Goal: Task Accomplishment & Management: Use online tool/utility

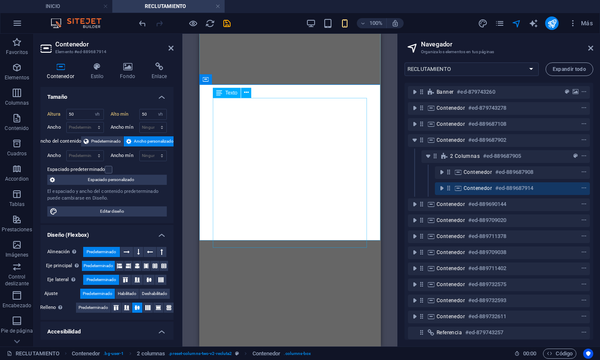
select select "vh"
select select "16670986-es"
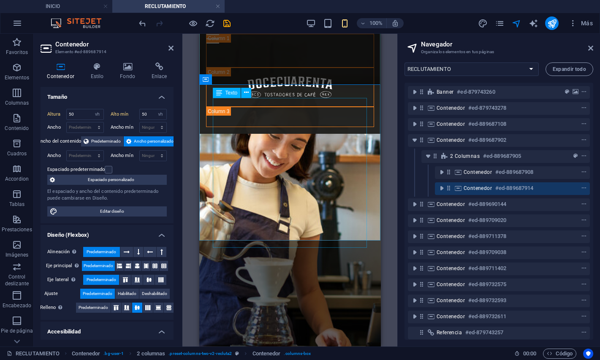
scroll to position [1140, 0]
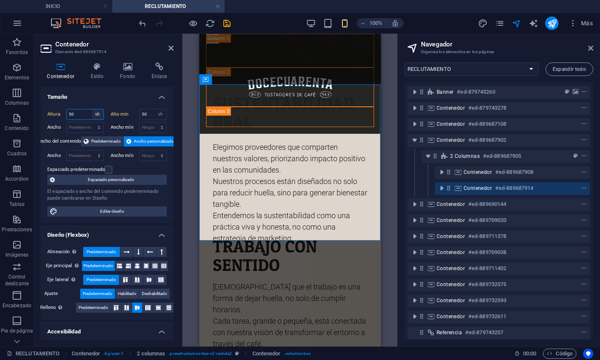
click at [92, 109] on select "Predeterminado px rem % vh vw" at bounding box center [98, 114] width 12 height 10
select select "default"
click option "Predeterminado" at bounding box center [0, 0] width 0 height 0
type input "50"
select select "%"
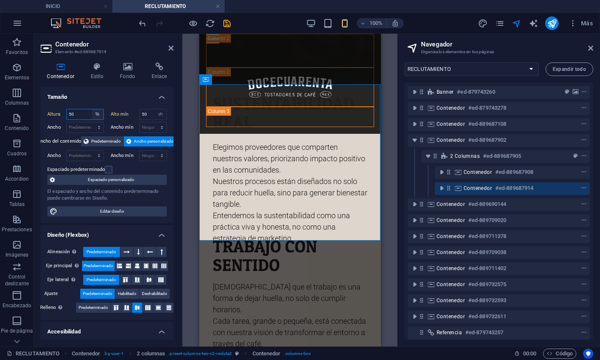
click option "%" at bounding box center [0, 0] width 0 height 0
type input "112.94"
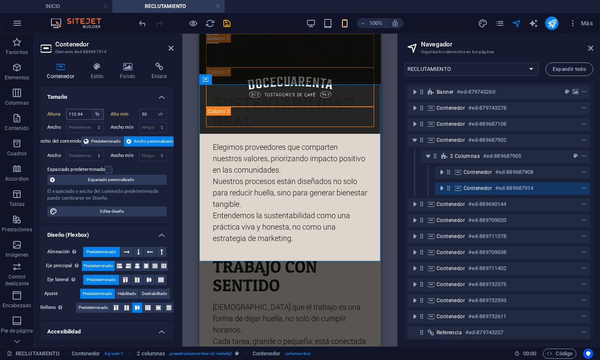
click at [99, 148] on div "Altura 112.94 Predeterminado px rem % vh vw Alto mín 50 Ninguno px rem % vh vw …" at bounding box center [107, 162] width 133 height 121
click at [92, 109] on select "Predeterminado px rem % vh vw" at bounding box center [98, 114] width 12 height 10
select select "default"
click option "Predeterminado" at bounding box center [0, 0] width 0 height 0
type input "112.94"
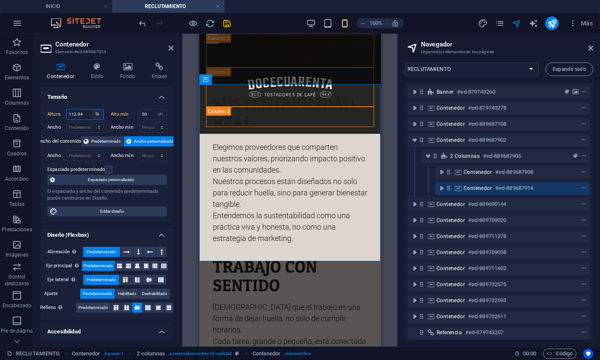
click at [92, 109] on select "Predeterminado px rem % vh vw" at bounding box center [98, 114] width 12 height 10
select select "rem"
click option "rem" at bounding box center [0, 0] width 0 height 0
type input "26.1875"
click at [92, 109] on select "Predeterminado px rem % vh vw" at bounding box center [98, 114] width 12 height 10
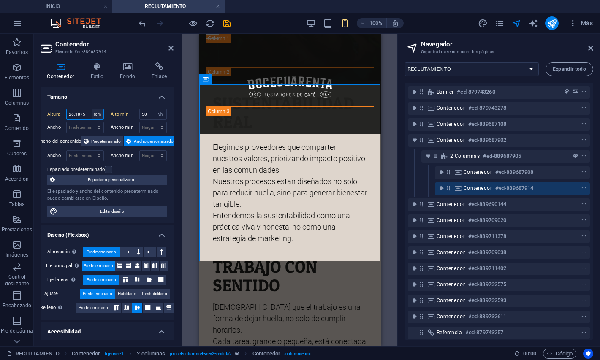
select select "vh"
click option "vh" at bounding box center [0, 0] width 0 height 0
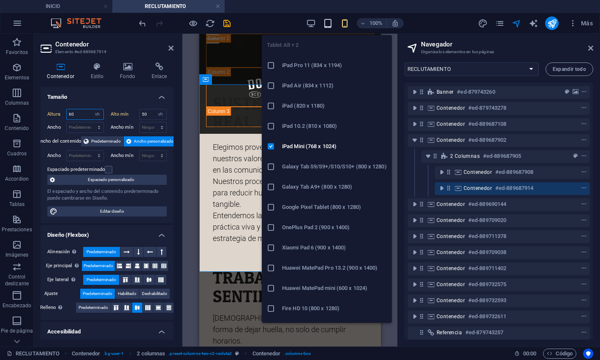
type input "60"
click at [327, 26] on icon "button" at bounding box center [328, 24] width 10 height 10
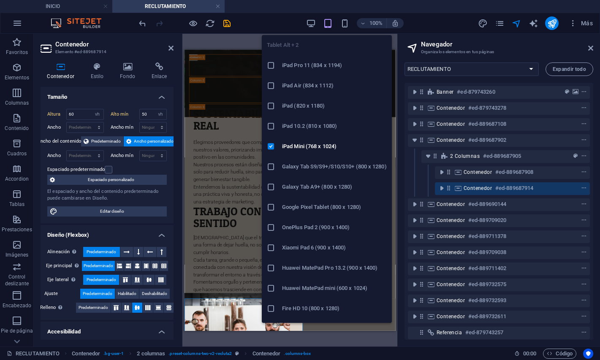
scroll to position [808, 0]
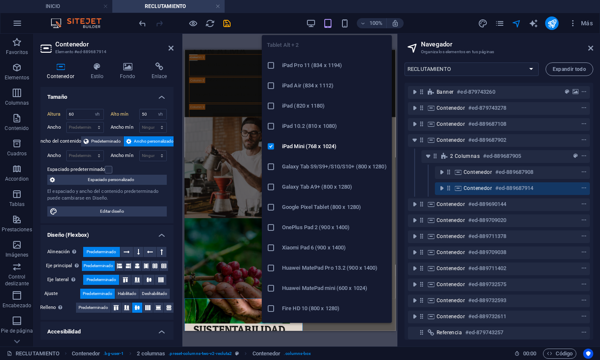
select select "DISABLED_OPTION_VALUE"
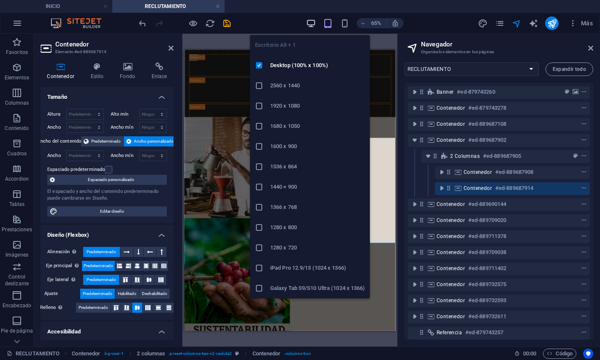
click at [313, 25] on icon "button" at bounding box center [311, 24] width 10 height 10
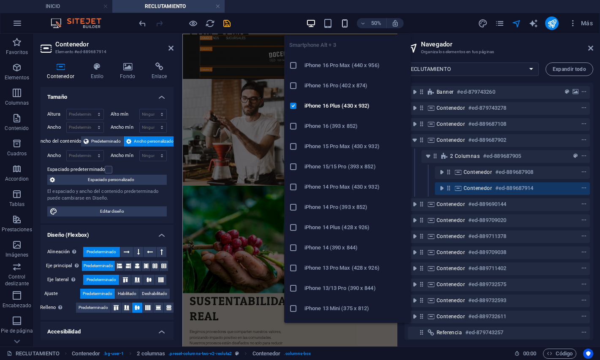
click at [344, 25] on icon "button" at bounding box center [345, 24] width 10 height 10
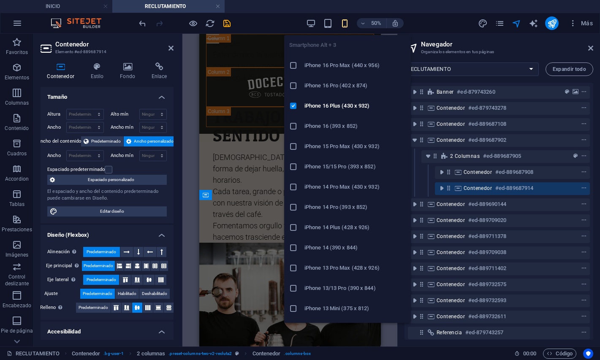
type input "60"
select select "vh"
type input "50"
select select "vh"
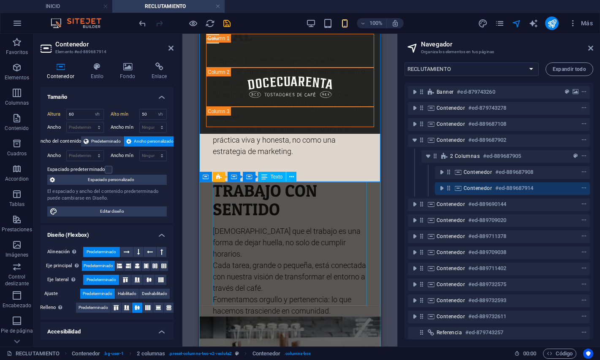
scroll to position [1230, 0]
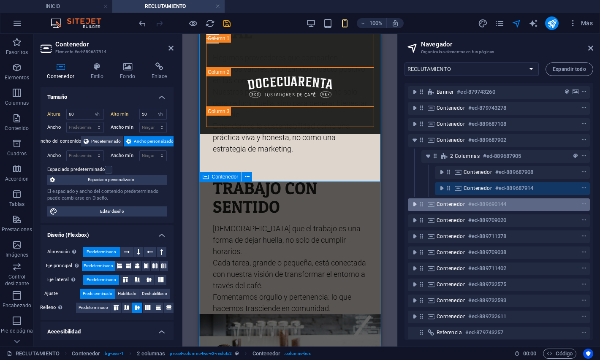
click at [415, 202] on icon "toggle-expand" at bounding box center [415, 204] width 8 height 8
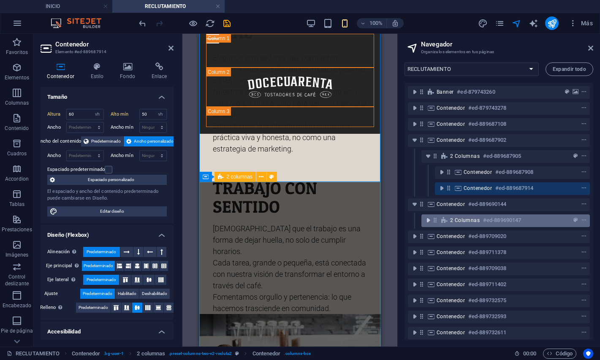
click at [429, 221] on icon "toggle-expand" at bounding box center [428, 220] width 8 height 8
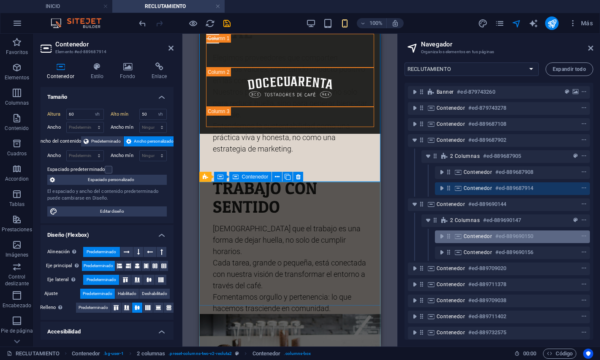
click at [485, 236] on span "Contenedor" at bounding box center [478, 236] width 28 height 7
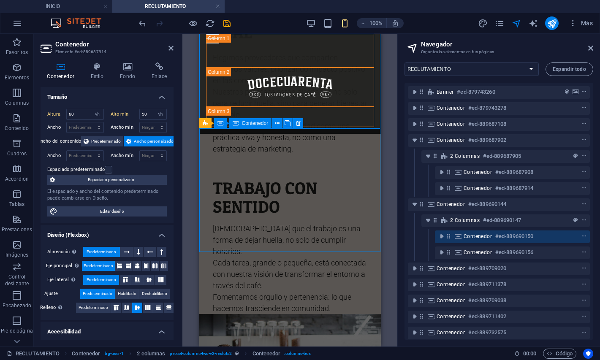
scroll to position [1284, 0]
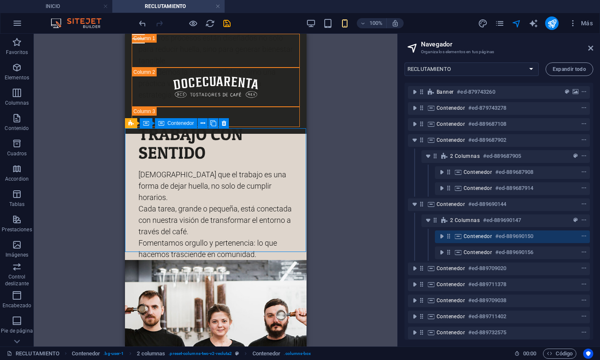
click at [532, 239] on h6 "#ed-889690150" at bounding box center [515, 237] width 38 height 10
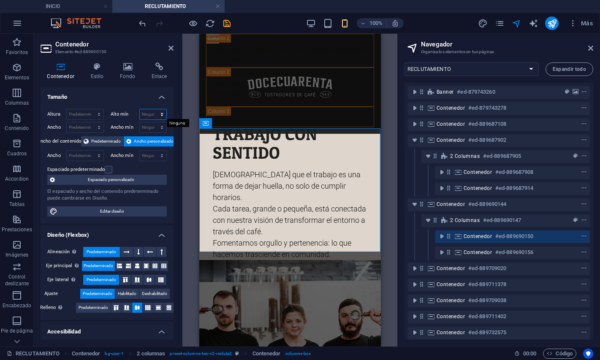
click at [140, 109] on select "Ninguno px rem % vh vw" at bounding box center [153, 114] width 27 height 10
select select "vh"
click option "vh" at bounding box center [0, 0] width 0 height 0
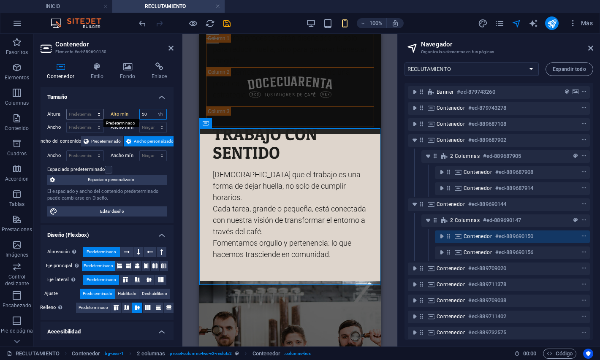
type input "50"
click at [67, 109] on select "Predeterminado px rem % vh vw" at bounding box center [85, 114] width 37 height 10
select select "vh"
click option "vh" at bounding box center [0, 0] width 0 height 0
click at [67, 151] on select "Predeterminado px rem % em vh vw" at bounding box center [85, 156] width 37 height 10
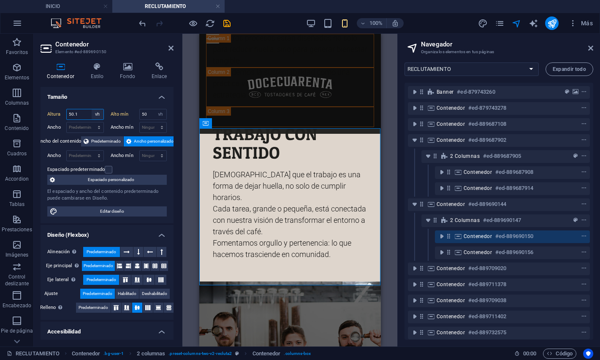
click at [81, 117] on input "50.1" at bounding box center [85, 114] width 37 height 10
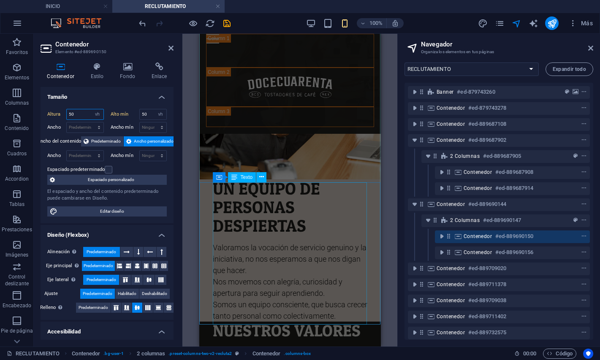
scroll to position [1750, 0]
type input "50"
click at [327, 229] on div "UN EQUIPO DE PERSONAS DESPIERTAS Valoramos la vocación de servicio genuino y la…" at bounding box center [290, 250] width 155 height 142
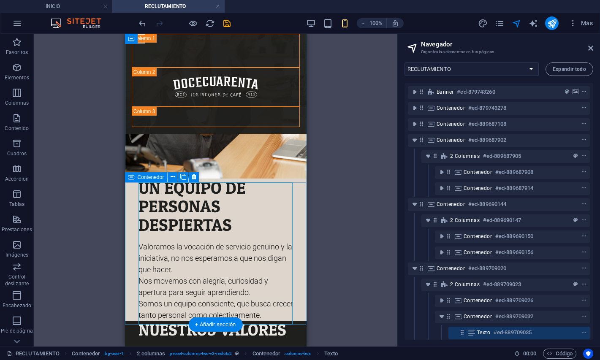
click at [299, 225] on div "UN EQUIPO DE PERSONAS DESPIERTAS Valoramos la vocación de servicio genuino y la…" at bounding box center [216, 250] width 182 height 142
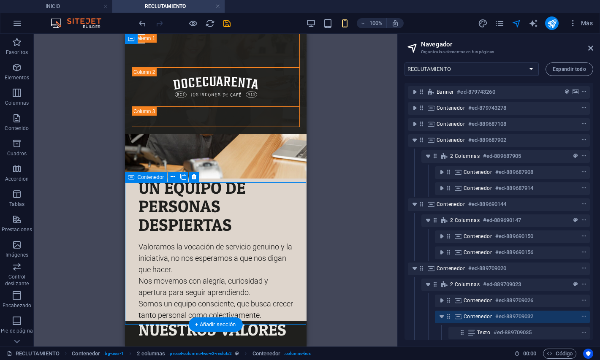
click at [299, 225] on div "UN EQUIPO DE PERSONAS DESPIERTAS Valoramos la vocación de servicio genuino y la…" at bounding box center [216, 250] width 182 height 142
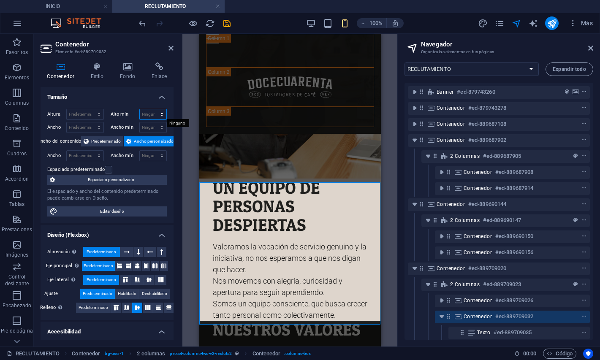
click at [140, 109] on select "Ninguno px rem % vh vw" at bounding box center [153, 114] width 27 height 10
select select "vh"
click option "vh" at bounding box center [0, 0] width 0 height 0
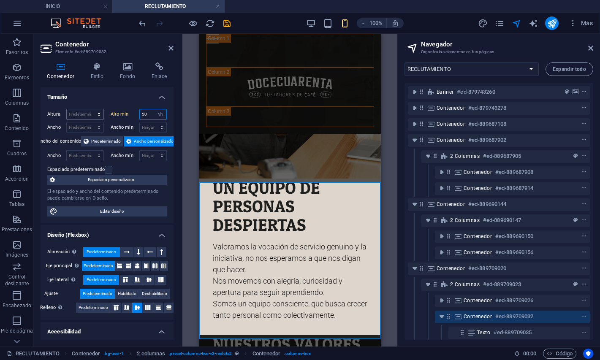
type input "50"
click at [67, 109] on select "Predeterminado px rem % vh vw" at bounding box center [85, 114] width 37 height 10
select select "vh"
click option "vh" at bounding box center [0, 0] width 0 height 0
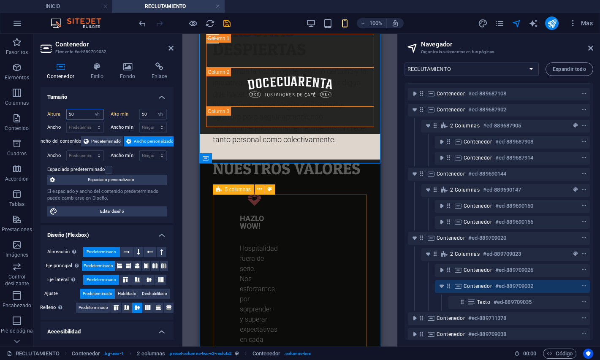
scroll to position [1925, 0]
type input "50"
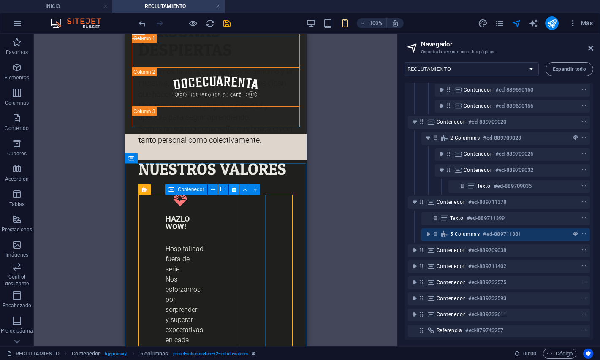
scroll to position [147, 0]
click at [195, 191] on icon at bounding box center [196, 189] width 5 height 9
select select "rem"
select select "preset-columns-five-v2-recluta-valores"
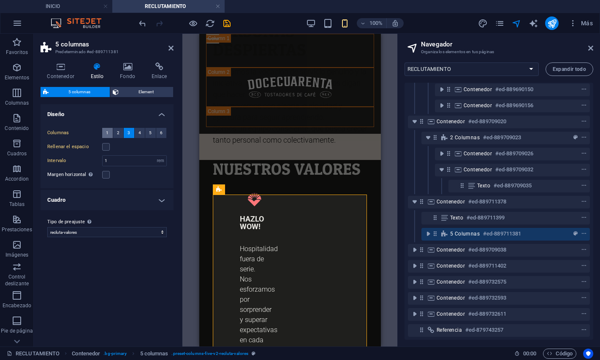
click at [110, 135] on button "1" at bounding box center [107, 133] width 11 height 10
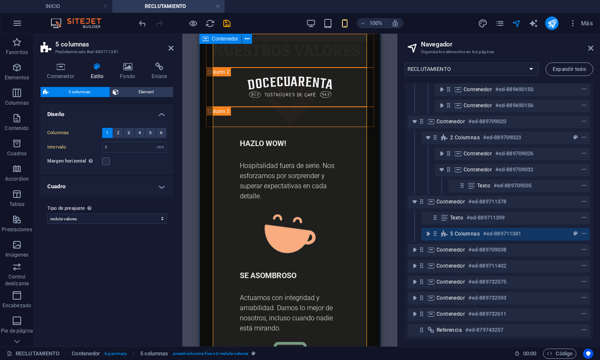
scroll to position [1977, 0]
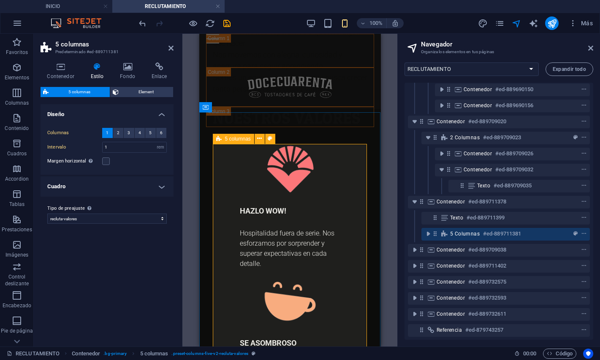
click at [222, 138] on div "5 columnas" at bounding box center [233, 139] width 41 height 10
click at [136, 93] on span "Element" at bounding box center [145, 92] width 49 height 10
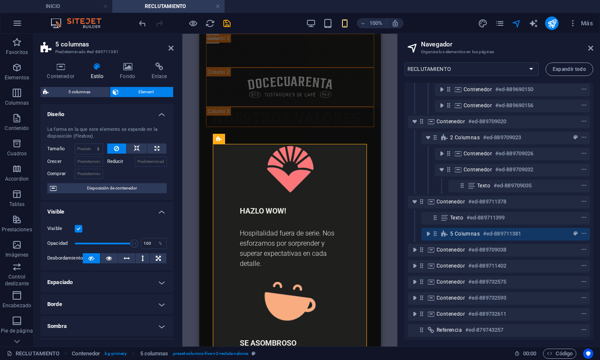
click at [125, 290] on h4 "Espaciado" at bounding box center [107, 283] width 133 height 20
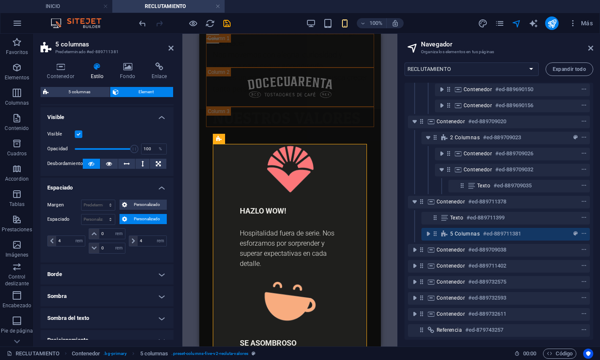
scroll to position [95, 0]
click at [106, 251] on input "0" at bounding box center [111, 248] width 25 height 10
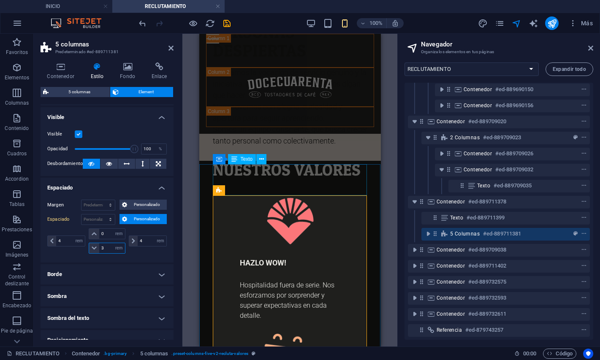
scroll to position [1925, 0]
type input "3"
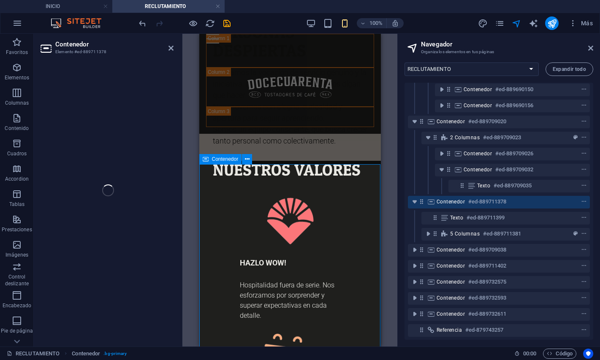
select select "vh"
select select "rem"
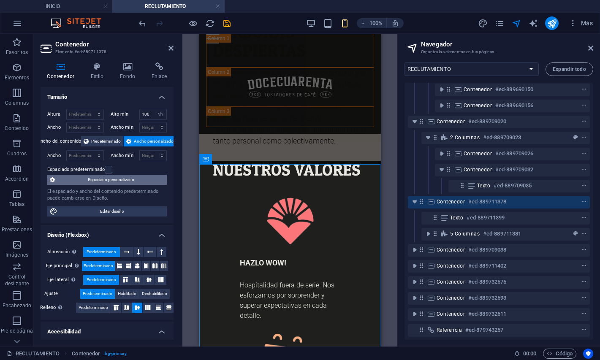
click at [135, 177] on span "Espaciado personalizado" at bounding box center [110, 180] width 107 height 10
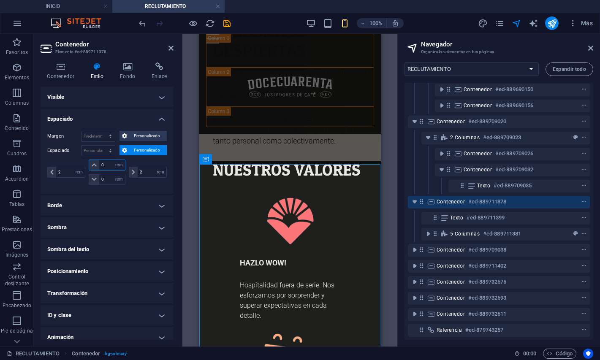
click at [109, 163] on input "0" at bounding box center [111, 165] width 25 height 10
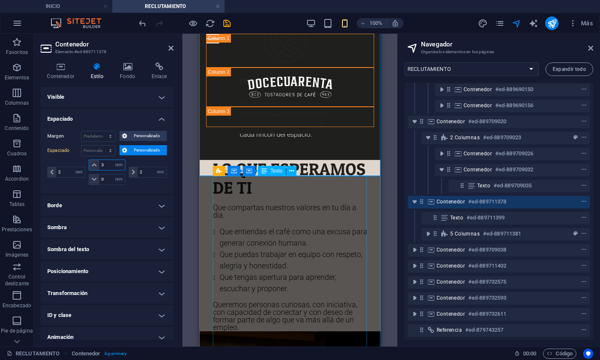
scroll to position [2656, 0]
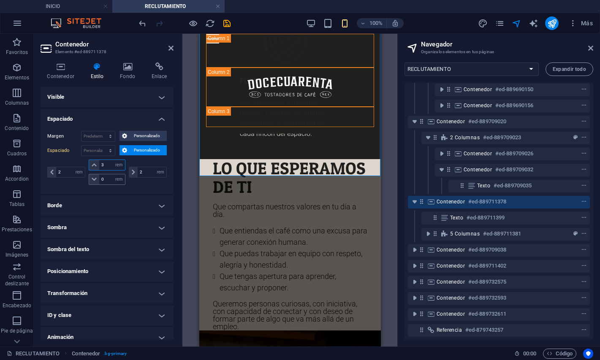
type input "3"
click at [106, 179] on input "0" at bounding box center [111, 180] width 25 height 10
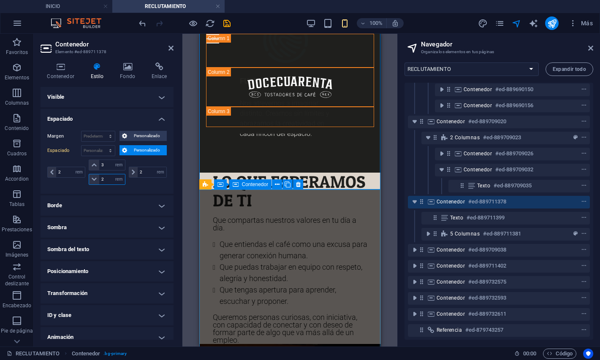
type input "2"
click at [206, 219] on div "LO QUE ESPERAMOS DE TI Que compartas nuestros valores en tu día a día. Que enti…" at bounding box center [290, 259] width 182 height 172
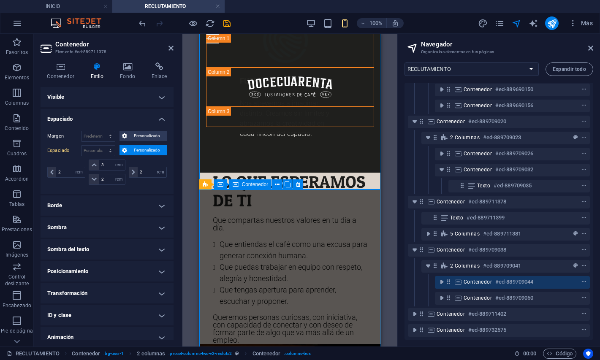
click at [206, 219] on div "LO QUE ESPERAMOS DE TI Que compartas nuestros valores en tu día a día. Que enti…" at bounding box center [290, 259] width 182 height 172
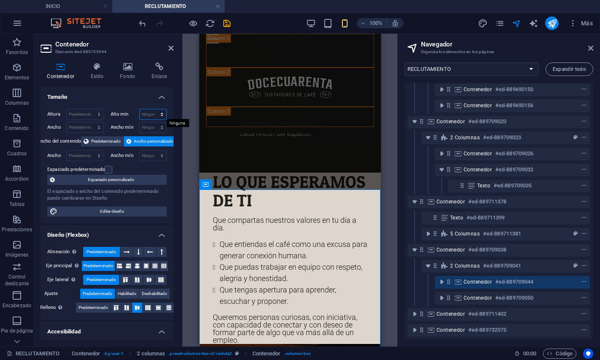
click at [140, 109] on select "Ninguno px rem % vh vw" at bounding box center [153, 114] width 27 height 10
select select "vh"
click option "vh" at bounding box center [0, 0] width 0 height 0
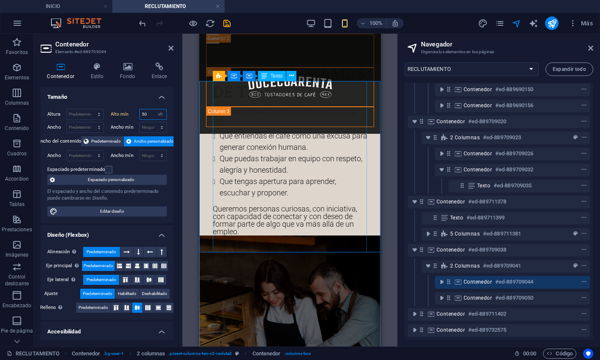
scroll to position [2764, 0]
type input "50"
click at [67, 109] on select "Predeterminado px rem % vh vw" at bounding box center [85, 114] width 37 height 10
select select "vh"
click option "vh" at bounding box center [0, 0] width 0 height 0
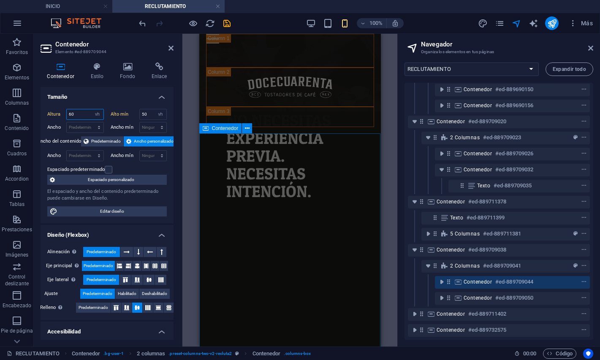
scroll to position [3079, 0]
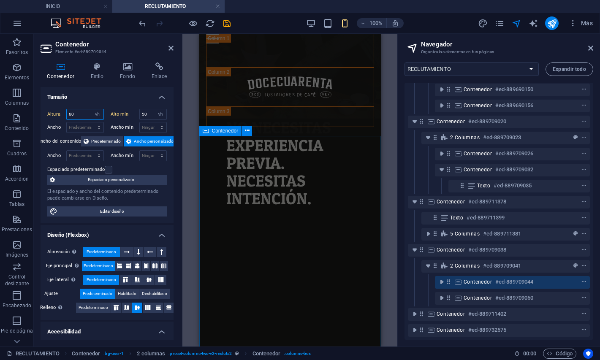
click at [217, 133] on span "Contenedor" at bounding box center [225, 130] width 27 height 5
type input "60"
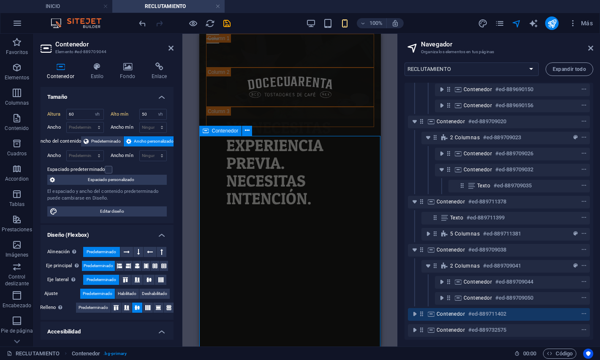
click at [217, 133] on span "Contenedor" at bounding box center [225, 130] width 27 height 5
select select "vh"
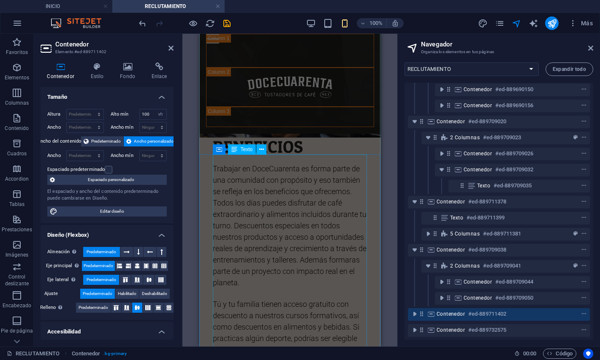
scroll to position [3556, 0]
click at [206, 173] on div "BENEFICIOS Trabajar en DoceCuarenta es forma parte de una comunidad con propósi…" at bounding box center [290, 246] width 182 height 218
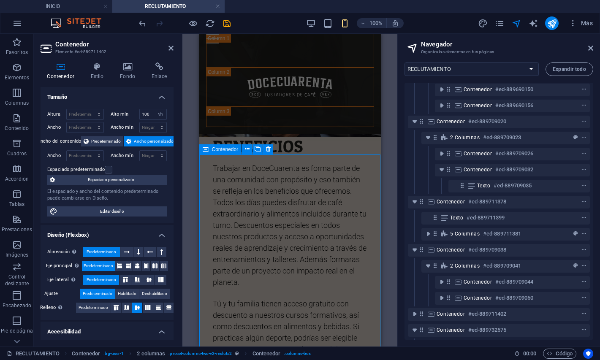
click at [206, 173] on div "BENEFICIOS Trabajar en DoceCuarenta es forma parte de una comunidad con propósi…" at bounding box center [290, 246] width 182 height 218
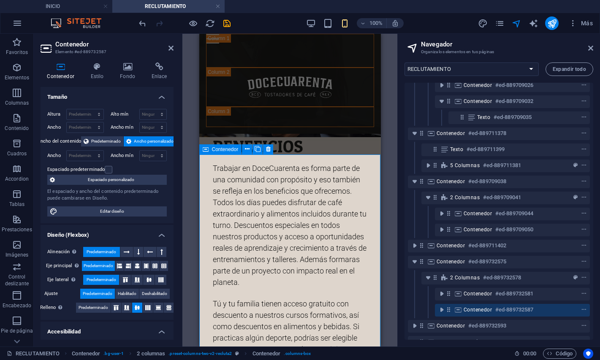
scroll to position [243, 0]
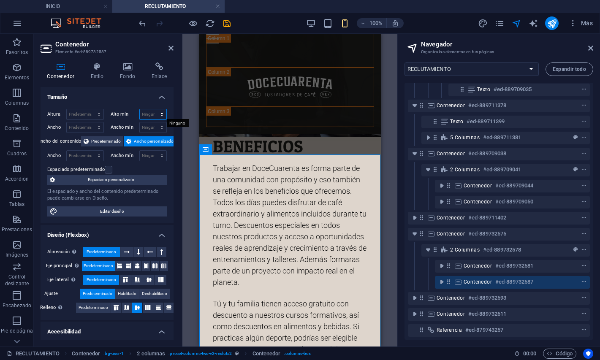
click at [140, 109] on select "Ninguno px rem % vh vw" at bounding box center [153, 114] width 27 height 10
select select "vh"
click option "vh" at bounding box center [0, 0] width 0 height 0
type input "50"
click at [67, 109] on select "Predeterminado px rem % vh vw" at bounding box center [85, 114] width 37 height 10
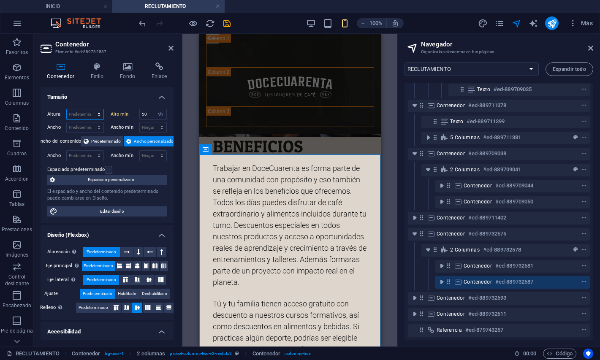
select select "vh"
click option "vh" at bounding box center [0, 0] width 0 height 0
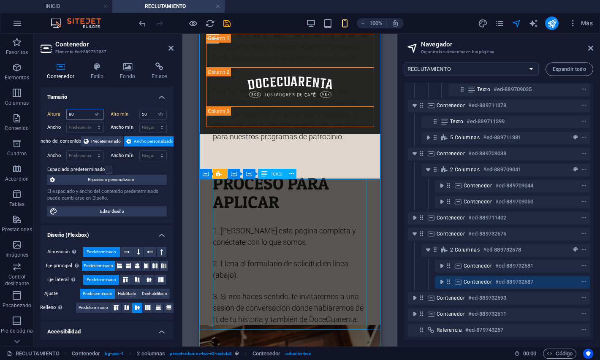
scroll to position [3783, 0]
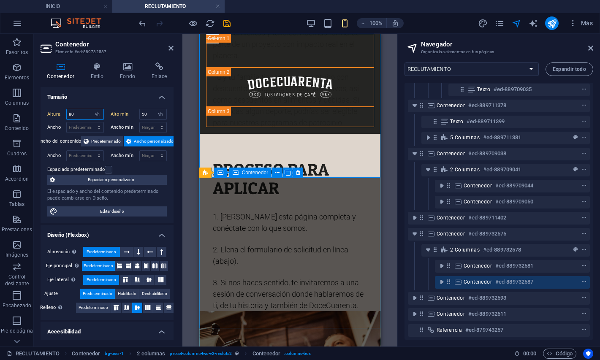
type input "80"
click at [205, 187] on div "PROCESO PARA APLICAR 1. [PERSON_NAME] esta página completa y conéctate con lo q…" at bounding box center [290, 236] width 182 height 151
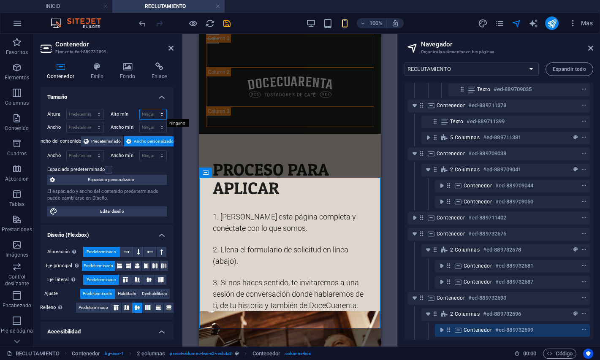
click at [140, 109] on select "Ninguno px rem % vh vw" at bounding box center [153, 114] width 27 height 10
select select "vh"
click option "vh" at bounding box center [0, 0] width 0 height 0
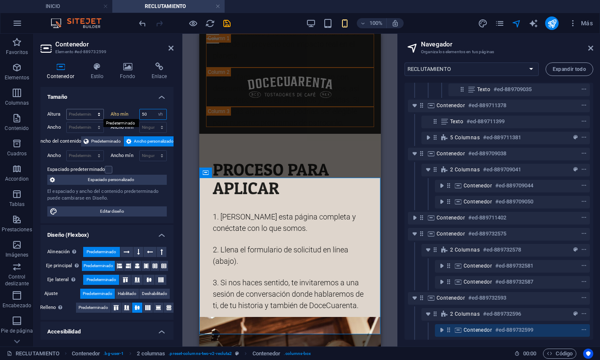
type input "50"
click at [67, 109] on select "Predeterminado px rem % vh vw" at bounding box center [85, 114] width 37 height 10
select select "vh"
click option "vh" at bounding box center [0, 0] width 0 height 0
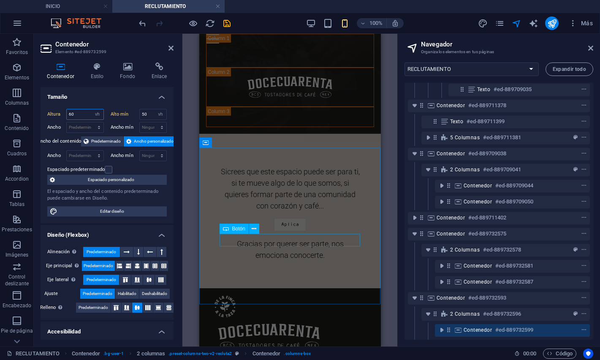
scroll to position [4183, 0]
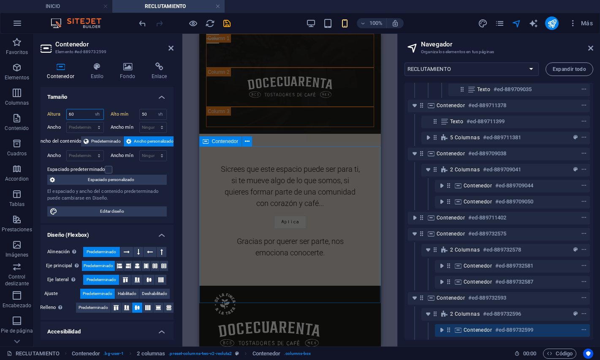
type input "60"
click at [207, 167] on div "Si crees que este espacio puede ser para ti, si te mueve algo de lo que somos, …" at bounding box center [290, 208] width 182 height 157
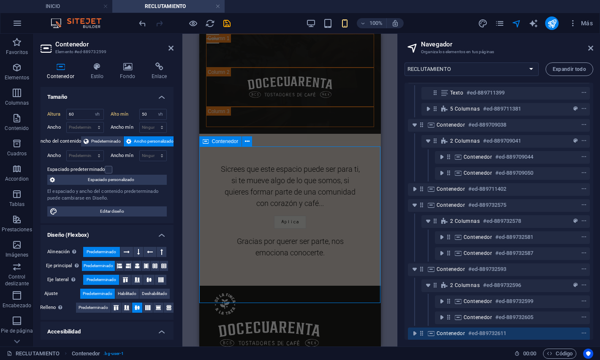
click at [207, 167] on div "Si crees que este espacio puede ser para ti, si te mueve algo de lo que somos, …" at bounding box center [290, 208] width 182 height 157
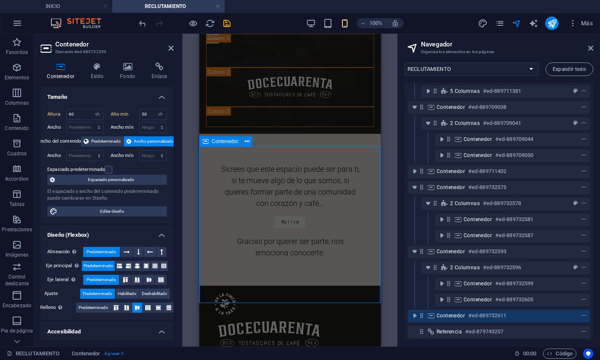
select select "rem"
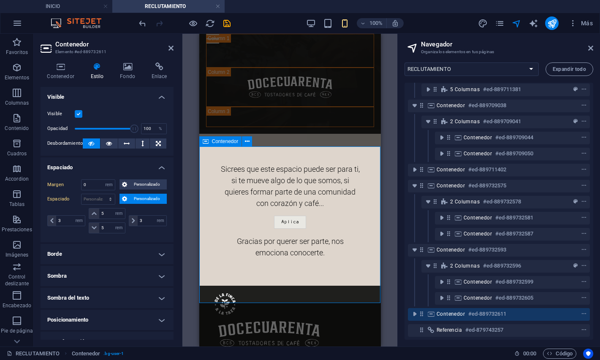
scroll to position [292, 0]
click at [278, 229] on div "Aplica" at bounding box center [289, 222] width 141 height 13
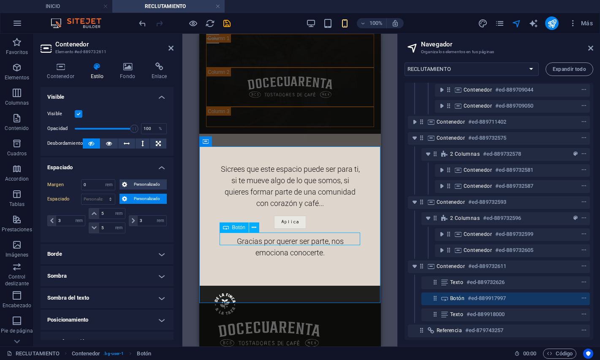
scroll to position [340, 0]
click at [233, 228] on span "Botón" at bounding box center [238, 227] width 13 height 5
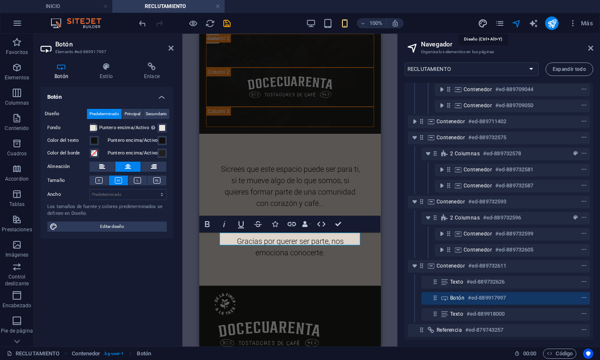
click at [486, 25] on icon "design" at bounding box center [483, 24] width 10 height 10
select select "rem"
select select "200"
select select "px"
select select "rem"
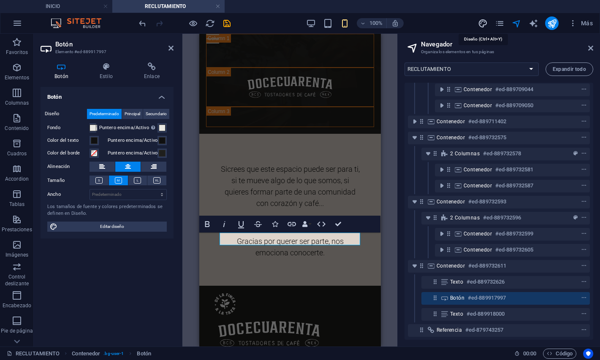
select select "500"
select select "px"
select select "rem"
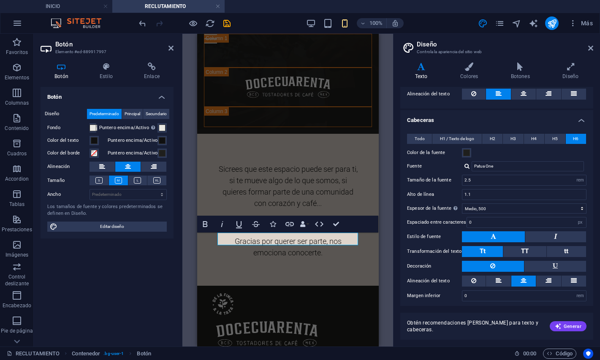
scroll to position [0, 0]
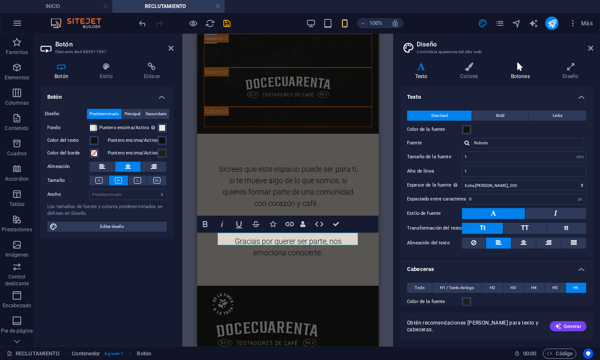
click at [532, 66] on icon at bounding box center [520, 67] width 49 height 8
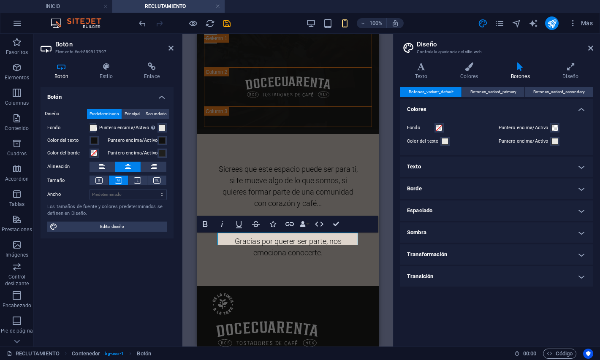
click at [460, 167] on h4 "Texto" at bounding box center [497, 167] width 193 height 20
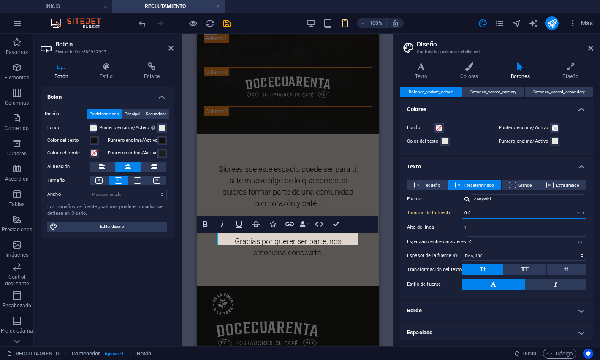
drag, startPoint x: 483, startPoint y: 215, endPoint x: 442, endPoint y: 213, distance: 40.6
click at [463, 213] on input "0.8" at bounding box center [525, 213] width 124 height 10
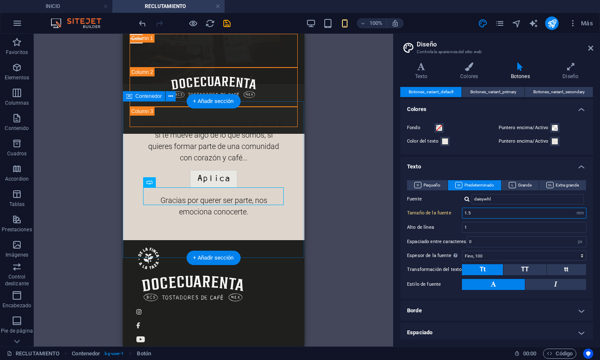
scroll to position [4229, 0]
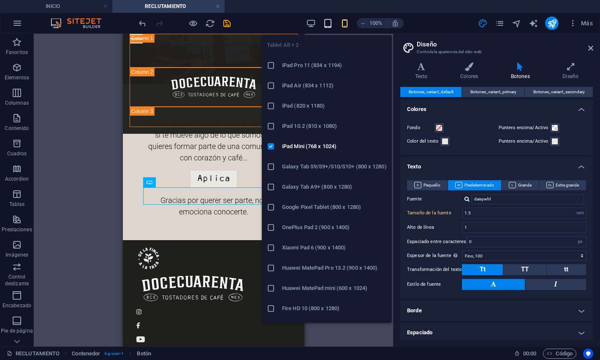
click at [329, 27] on icon "button" at bounding box center [328, 24] width 10 height 10
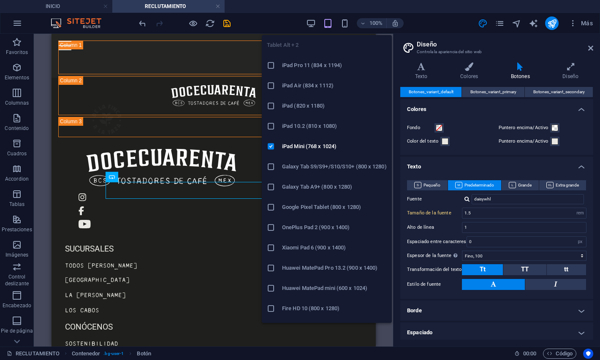
scroll to position [2386, 0]
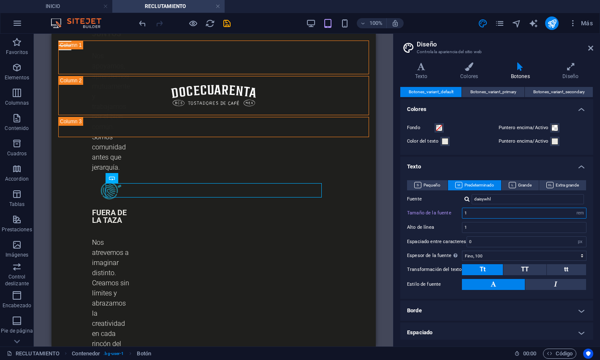
click at [476, 215] on input "1" at bounding box center [525, 213] width 124 height 10
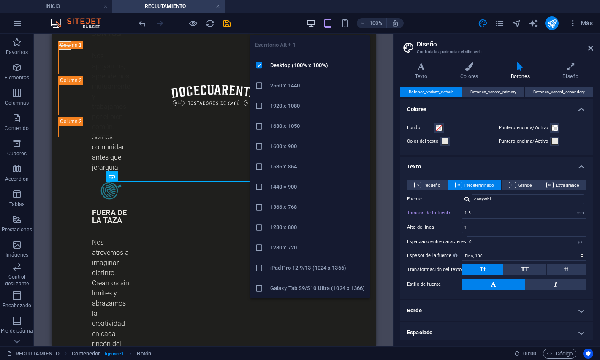
click at [312, 26] on icon "button" at bounding box center [311, 24] width 10 height 10
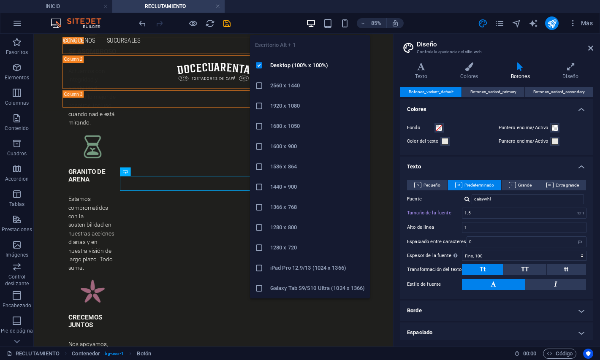
scroll to position [2892, 0]
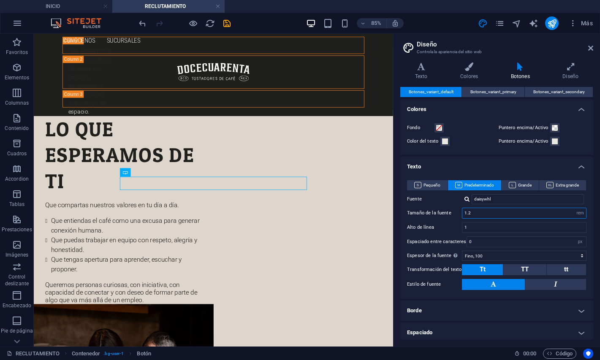
click at [493, 215] on input "1.2" at bounding box center [525, 213] width 124 height 10
type input "1.3"
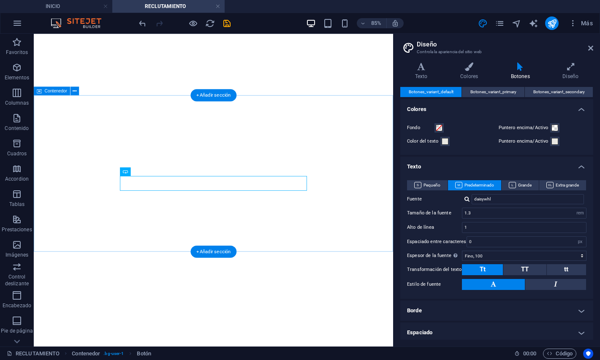
select select "rem"
select select "px"
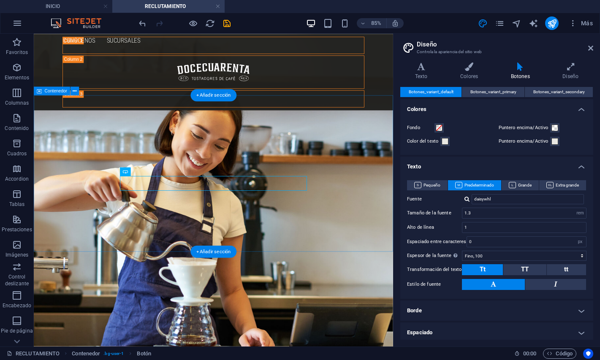
scroll to position [2892, 0]
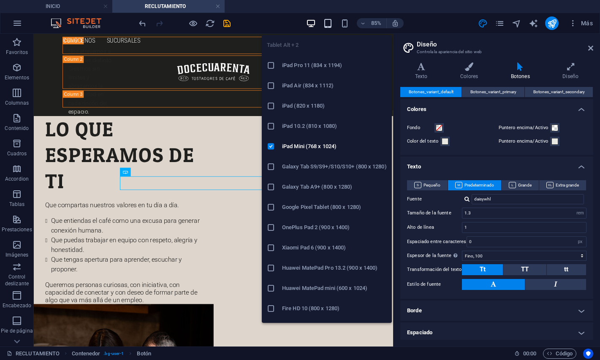
click at [328, 28] on icon "button" at bounding box center [328, 24] width 10 height 10
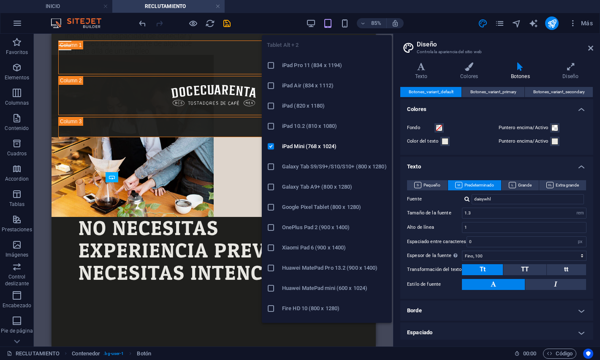
scroll to position [2386, 0]
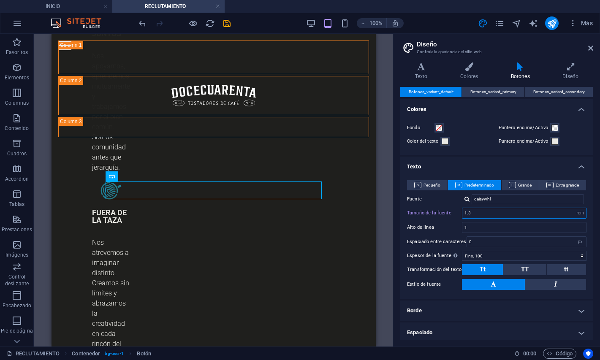
click at [491, 212] on input "1.3" at bounding box center [525, 213] width 124 height 10
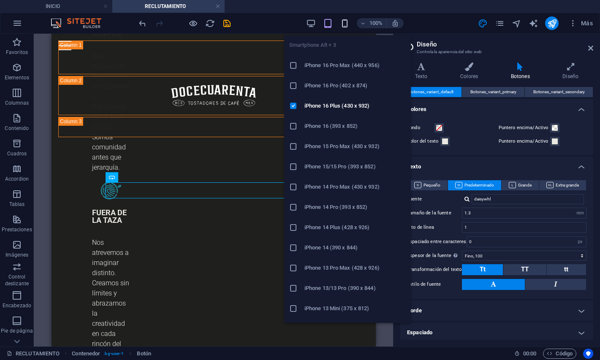
click at [344, 25] on icon "button" at bounding box center [345, 24] width 10 height 10
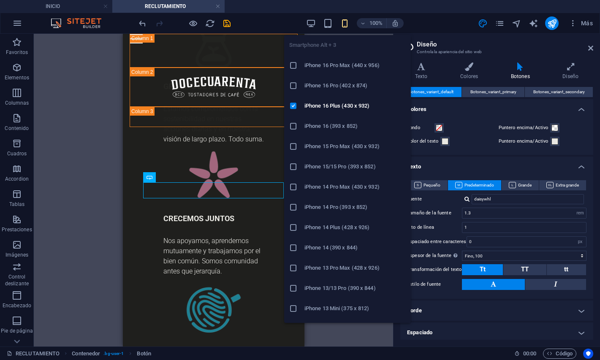
scroll to position [4234, 0]
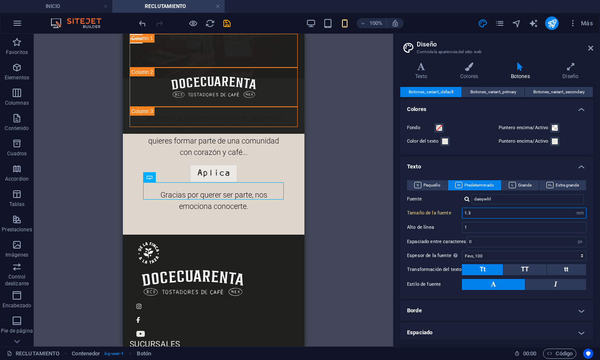
click at [477, 210] on input "1.3" at bounding box center [525, 213] width 124 height 10
type input "1.3"
click at [229, 23] on icon "save" at bounding box center [227, 24] width 10 height 10
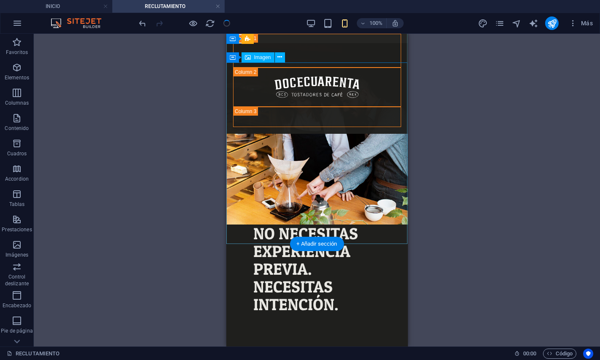
scroll to position [2970, 0]
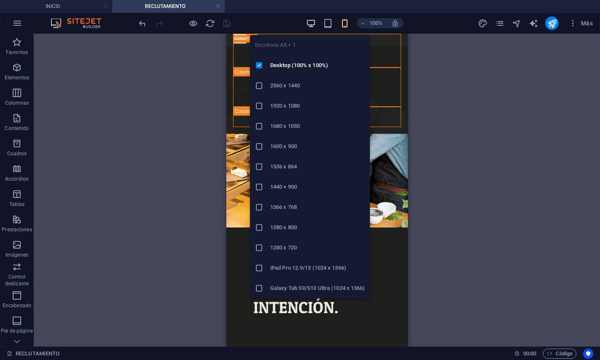
click at [311, 28] on button "button" at bounding box center [311, 23] width 10 height 10
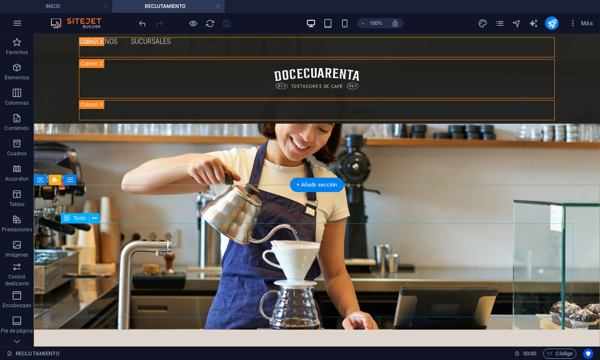
scroll to position [0, 0]
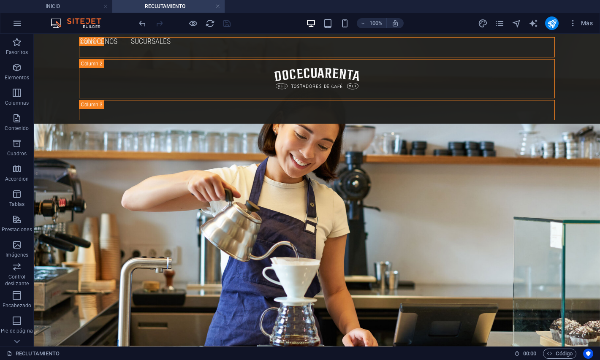
click at [345, 30] on div "100%" at bounding box center [355, 23] width 98 height 14
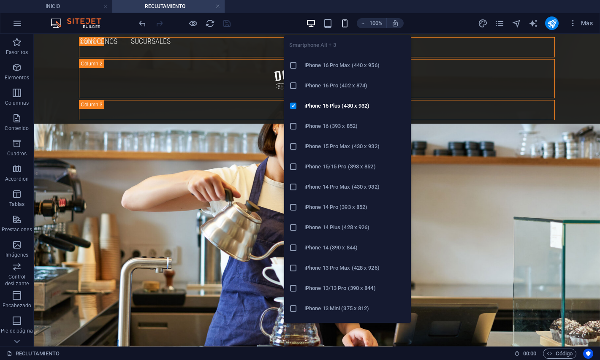
drag, startPoint x: 345, startPoint y: 28, endPoint x: 346, endPoint y: 24, distance: 4.9
click at [346, 24] on div "100%" at bounding box center [355, 23] width 98 height 14
click at [346, 24] on icon "button" at bounding box center [345, 24] width 10 height 10
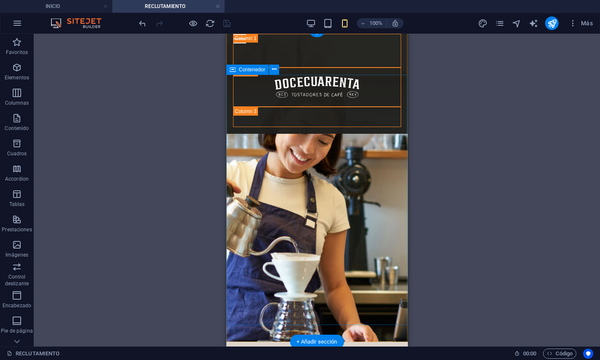
scroll to position [5, 0]
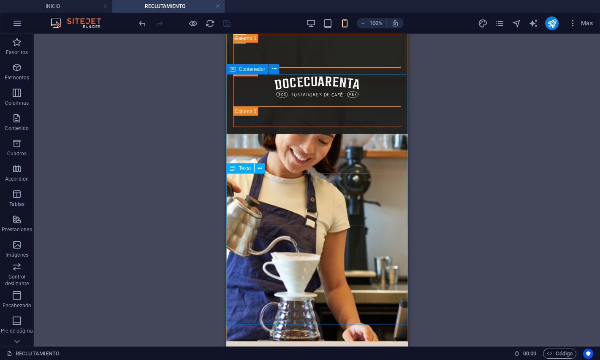
click at [238, 168] on div "Texto" at bounding box center [240, 169] width 28 height 10
select select "rem"
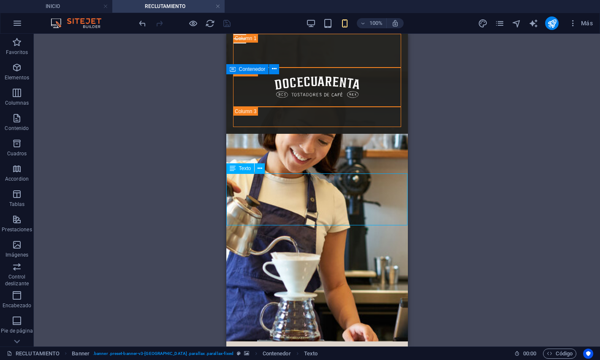
select select "rem"
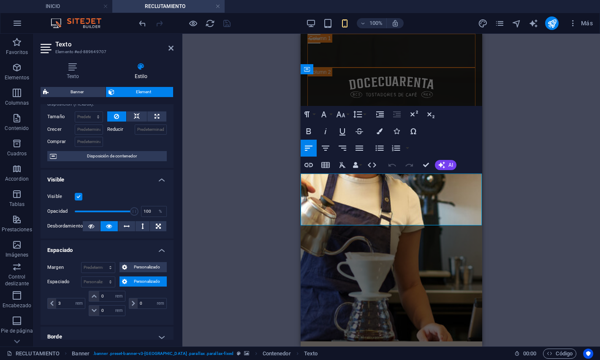
scroll to position [33, 0]
click at [145, 304] on input "0" at bounding box center [152, 303] width 29 height 10
type input "3"
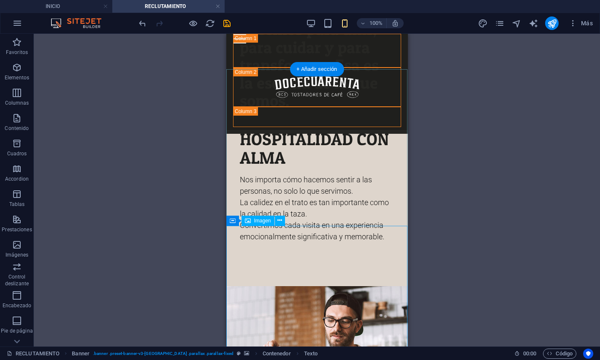
scroll to position [567, 0]
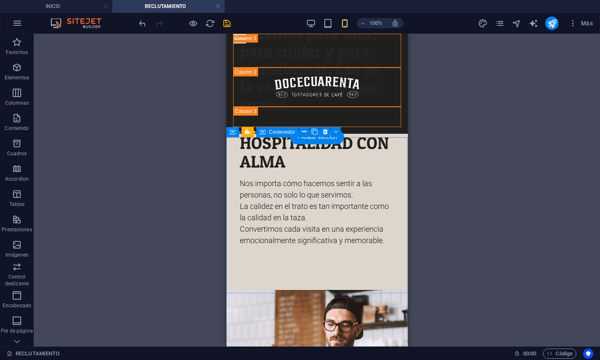
click at [230, 148] on div "HOSPITALIDAD CON ALMA Nos importa cómo hacemos sentir a las personas, no solo l…" at bounding box center [317, 212] width 182 height 157
select select "vh"
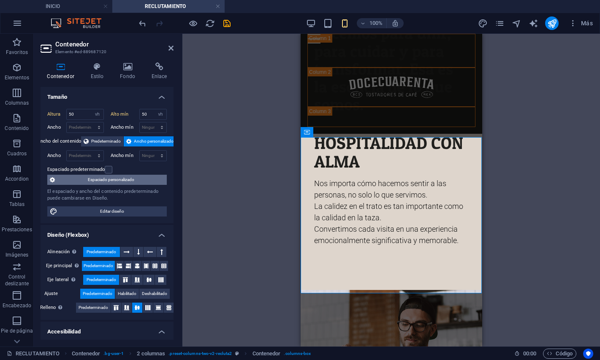
click at [141, 180] on span "Espaciado personalizado" at bounding box center [110, 180] width 107 height 10
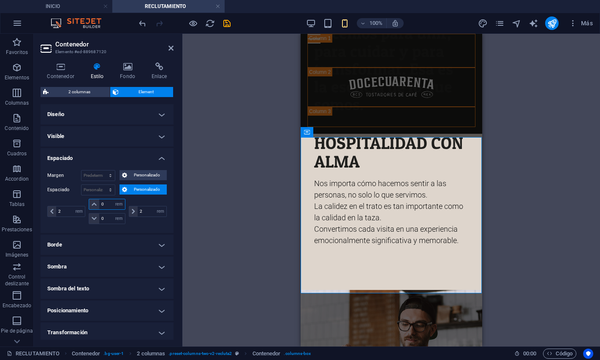
click at [110, 203] on input "0" at bounding box center [111, 204] width 25 height 10
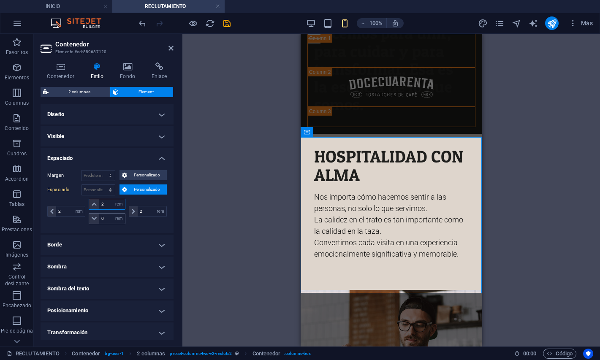
type input "2"
click at [106, 220] on input "0" at bounding box center [111, 219] width 25 height 10
type input "2"
click at [106, 220] on input "2" at bounding box center [111, 219] width 25 height 10
select select "rem"
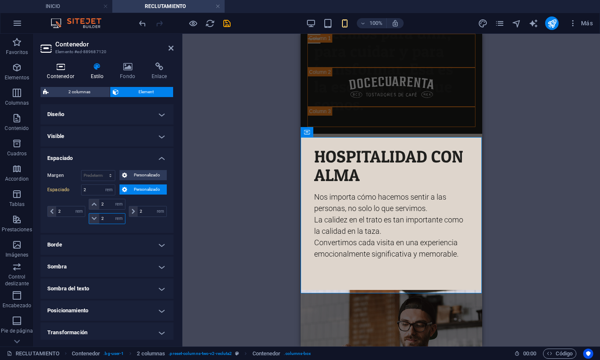
type input "2"
click at [61, 67] on icon at bounding box center [61, 67] width 40 height 8
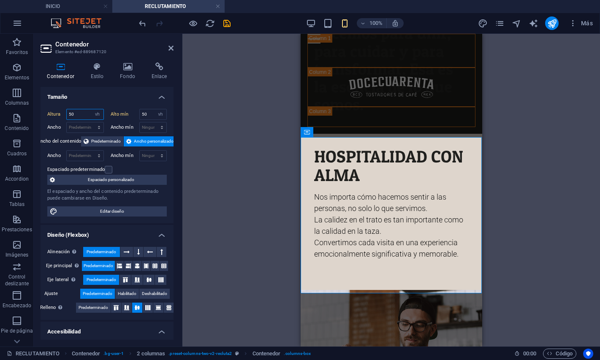
drag, startPoint x: 81, startPoint y: 115, endPoint x: 54, endPoint y: 120, distance: 27.4
click at [67, 120] on input "50" at bounding box center [85, 114] width 37 height 10
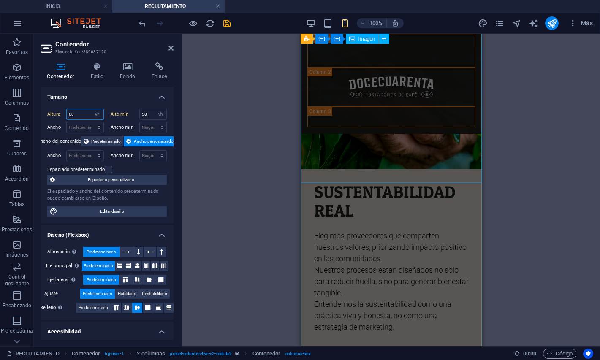
scroll to position [1085, 0]
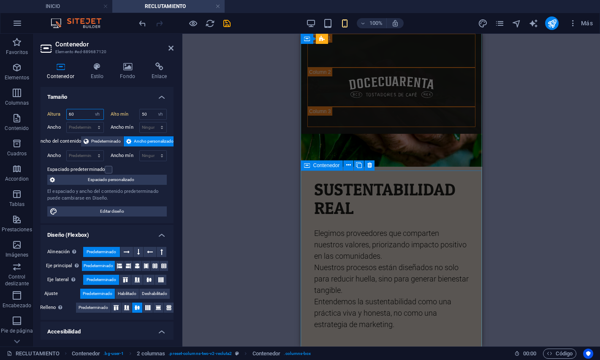
type input "60"
click at [310, 185] on div "SUSTENTABILIDAD REAL Elegimos proveedores que comparten nuestros valores, prior…" at bounding box center [391, 261] width 182 height 188
select select "vh"
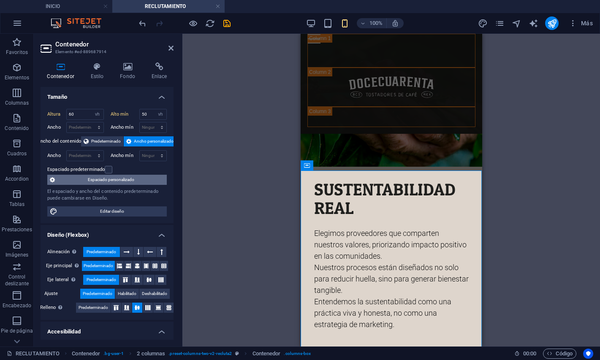
click at [159, 181] on span "Espaciado personalizado" at bounding box center [110, 180] width 107 height 10
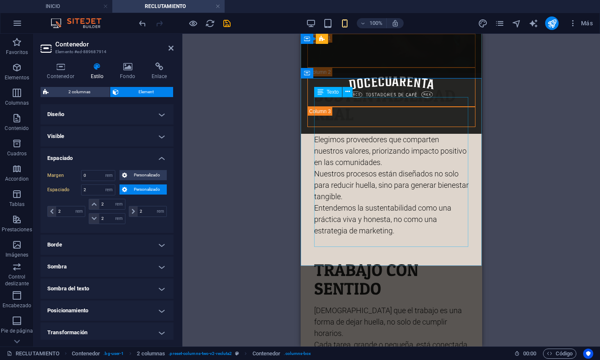
scroll to position [1179, 0]
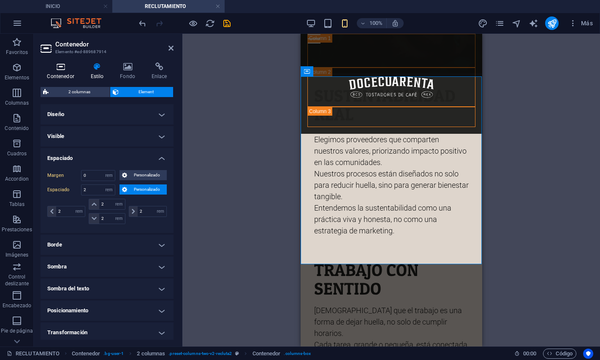
click at [59, 70] on icon at bounding box center [61, 67] width 40 height 8
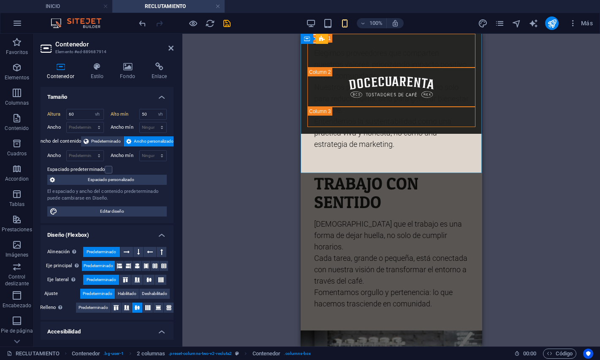
scroll to position [1272, 0]
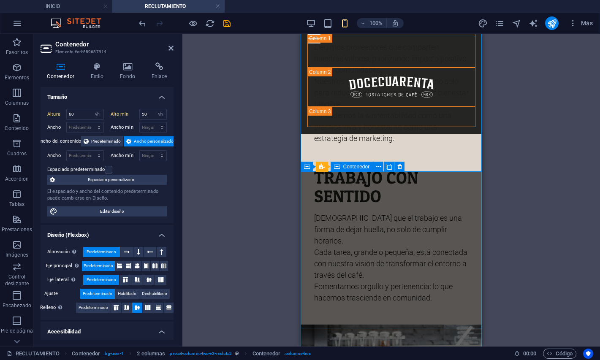
click at [306, 200] on div "TRABAJO CON SENTIDO Creemos que el trabajo es una forma de dejar huella, no sol…" at bounding box center [391, 247] width 182 height 157
select select "vh"
select select "rem"
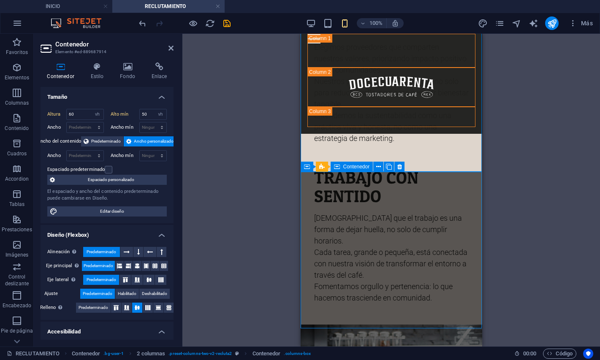
select select "rem"
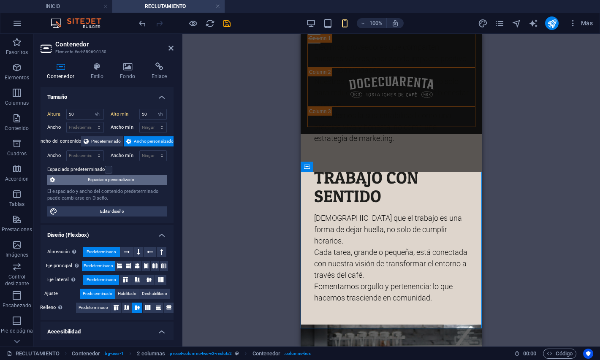
click at [122, 175] on span "Espaciado personalizado" at bounding box center [110, 180] width 107 height 10
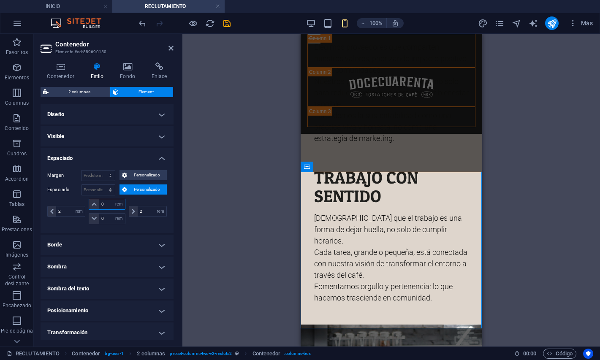
click at [104, 205] on input "0" at bounding box center [111, 204] width 25 height 10
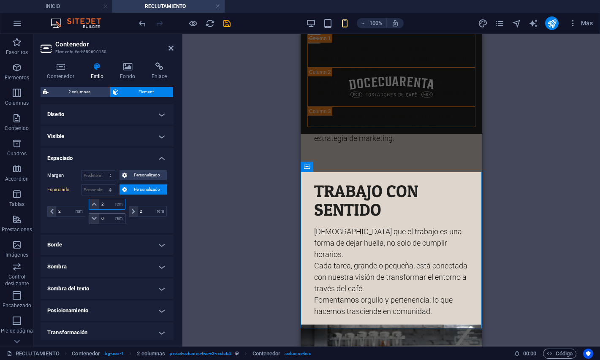
type input "2"
click at [107, 215] on input "0" at bounding box center [111, 219] width 25 height 10
type input "2"
click at [107, 215] on input "2" at bounding box center [111, 219] width 25 height 10
select select "rem"
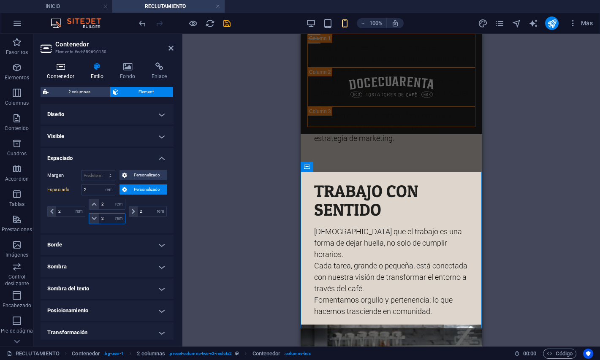
type input "2"
click at [56, 67] on icon at bounding box center [61, 67] width 40 height 8
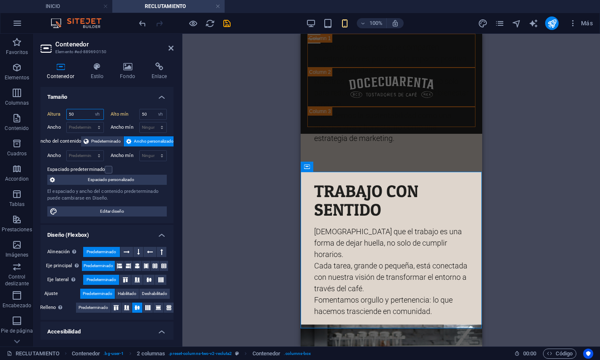
click at [76, 113] on input "50" at bounding box center [85, 114] width 37 height 10
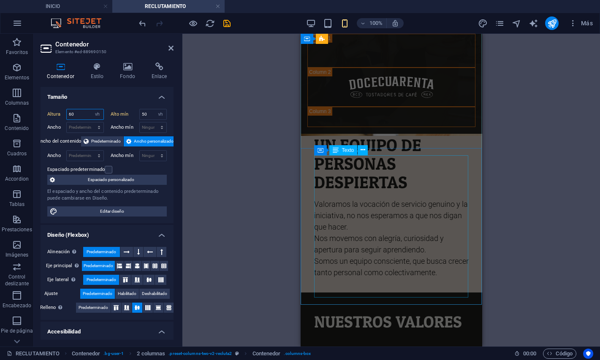
scroll to position [1856, 0]
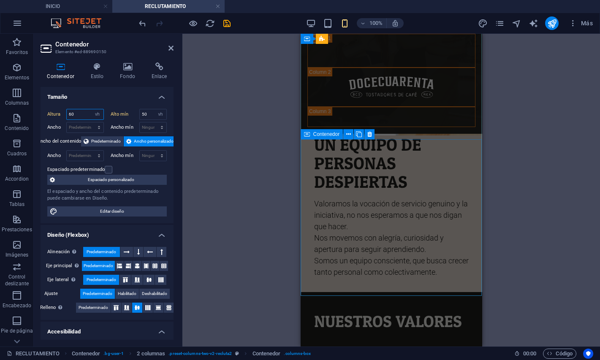
type input "60"
click at [302, 171] on div "UN EQUIPO DE PERSONAS DESPIERTAS Valoramos la vocación de servicio genuino y la…" at bounding box center [391, 214] width 182 height 157
select select "vh"
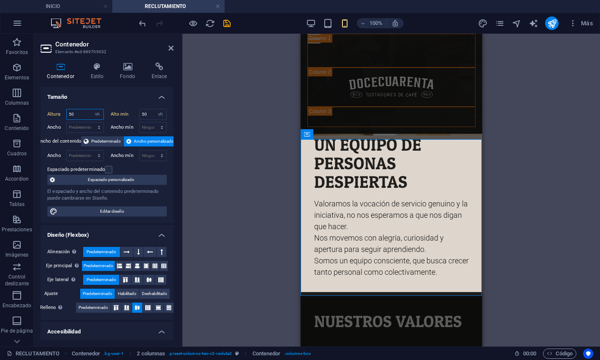
click at [78, 117] on input "50" at bounding box center [85, 114] width 37 height 10
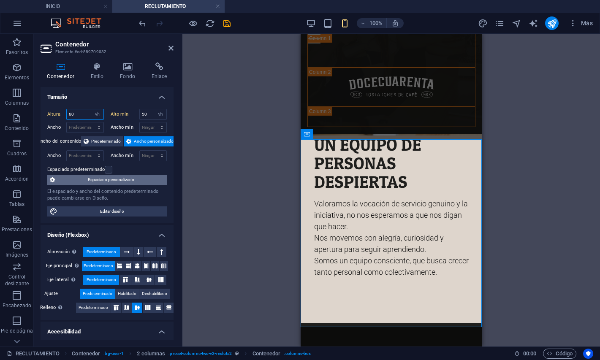
type input "60"
click at [124, 177] on span "Espaciado personalizado" at bounding box center [110, 180] width 107 height 10
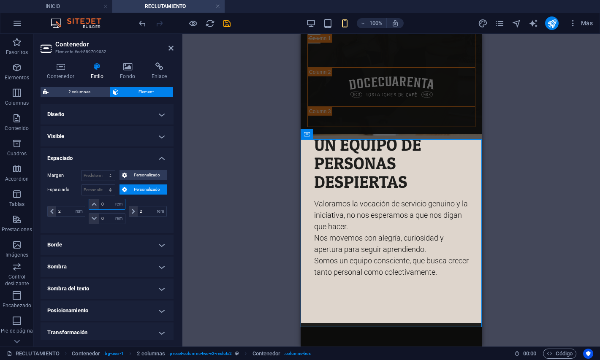
click at [110, 204] on input "0" at bounding box center [111, 204] width 25 height 10
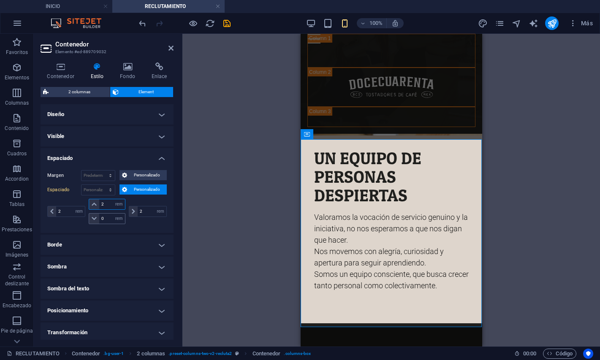
type input "2"
click at [110, 218] on input "0" at bounding box center [111, 219] width 25 height 10
type input "2"
click at [110, 218] on input "2" at bounding box center [111, 219] width 25 height 10
select select "rem"
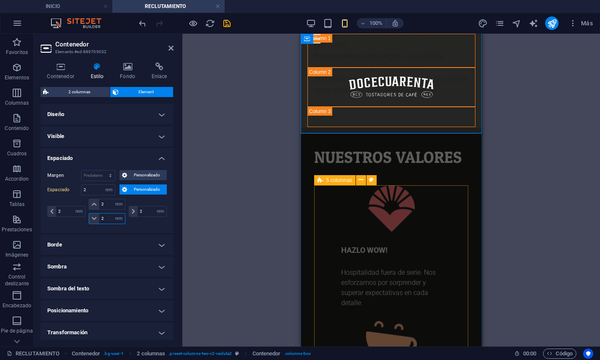
scroll to position [2050, 0]
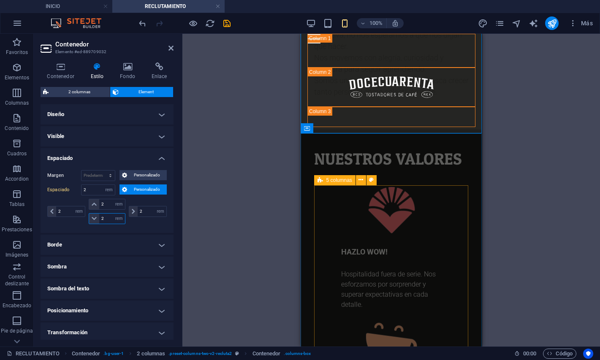
click at [327, 183] on div "5 columnas" at bounding box center [334, 180] width 41 height 10
type input "2"
click at [327, 183] on div "5 columnas" at bounding box center [334, 180] width 41 height 10
select select "rem"
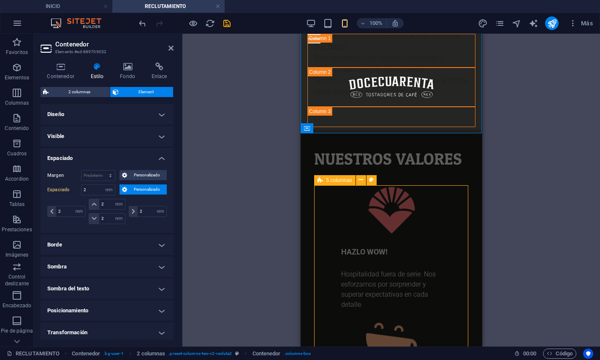
select select "rem"
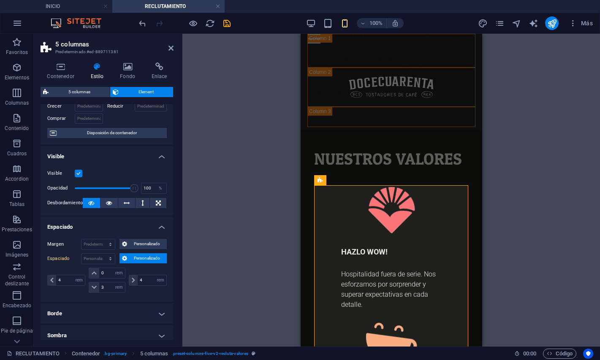
scroll to position [60, 0]
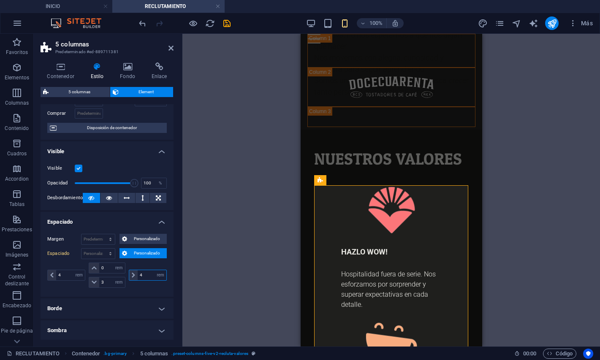
click at [147, 273] on input "4" at bounding box center [152, 275] width 29 height 10
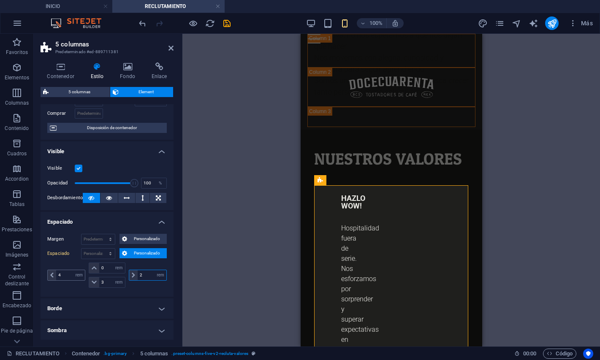
type input "2"
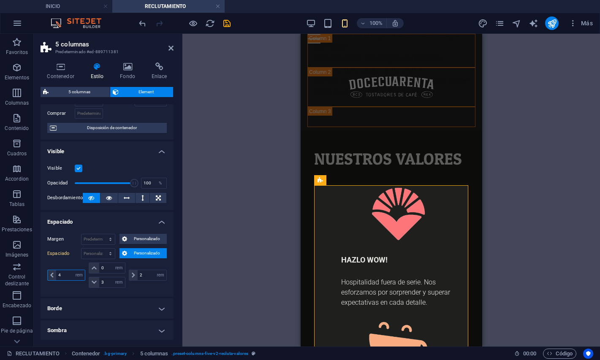
click at [63, 275] on input "4" at bounding box center [70, 275] width 29 height 10
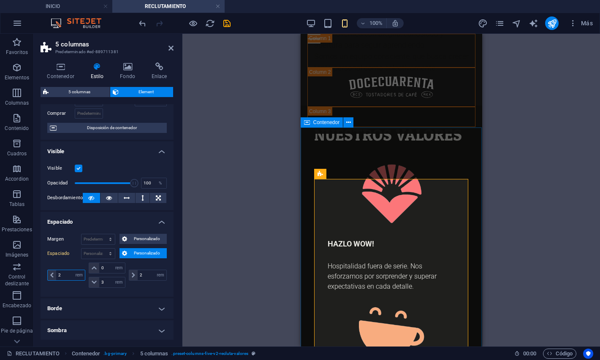
scroll to position [2054, 0]
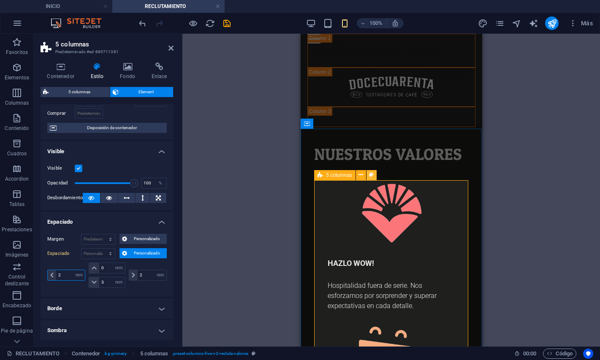
type input "2"
click at [367, 177] on button at bounding box center [372, 175] width 10 height 10
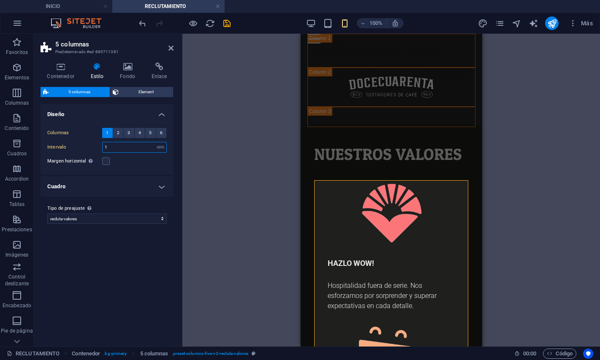
click at [119, 148] on input "1" at bounding box center [135, 147] width 64 height 10
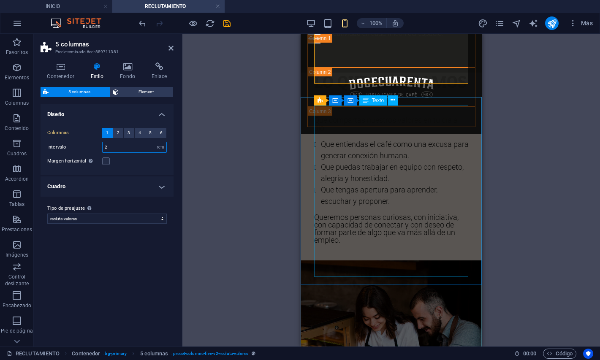
scroll to position [2902, 0]
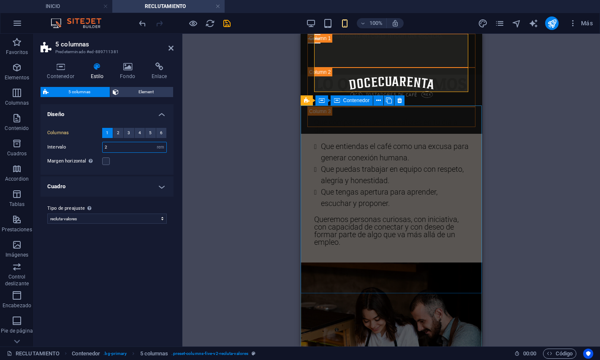
type input "2"
click at [302, 135] on div "LO QUE ESPERAMOS DE TI Que compartas nuestros valores en tu día a día. Que enti…" at bounding box center [391, 169] width 182 height 188
select select "vh"
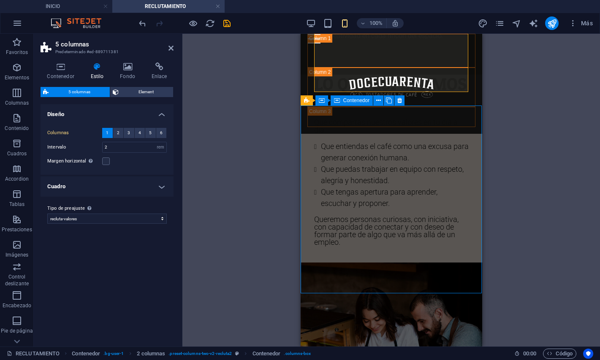
select select "rem"
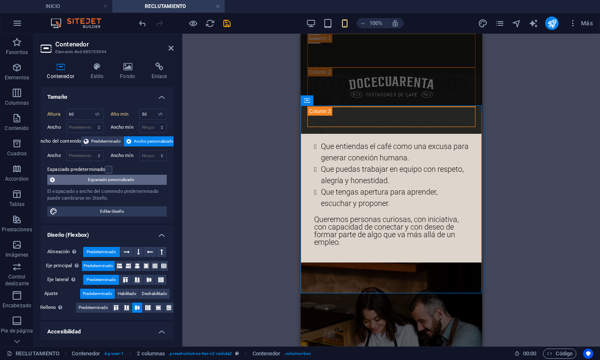
click at [145, 178] on span "Espaciado personalizado" at bounding box center [110, 180] width 107 height 10
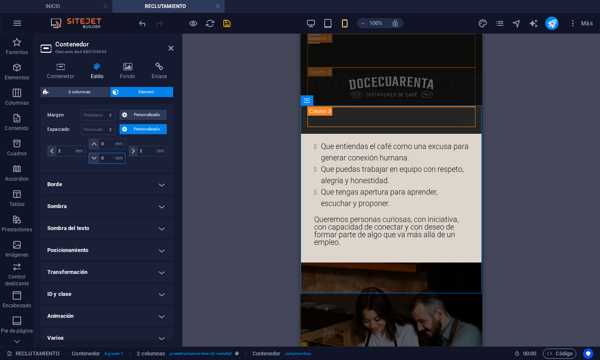
click at [111, 155] on input "0" at bounding box center [111, 158] width 25 height 10
type input "2"
click at [109, 143] on input "0" at bounding box center [111, 144] width 25 height 10
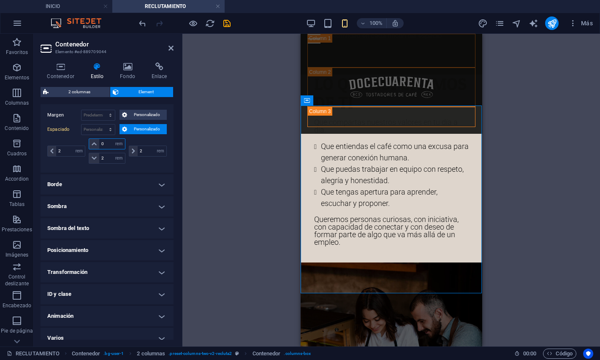
type input "2"
select select "rem"
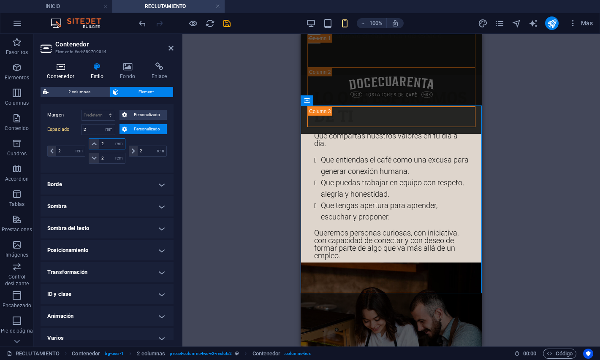
type input "2"
click at [61, 74] on h4 "Contenedor" at bounding box center [63, 72] width 44 height 18
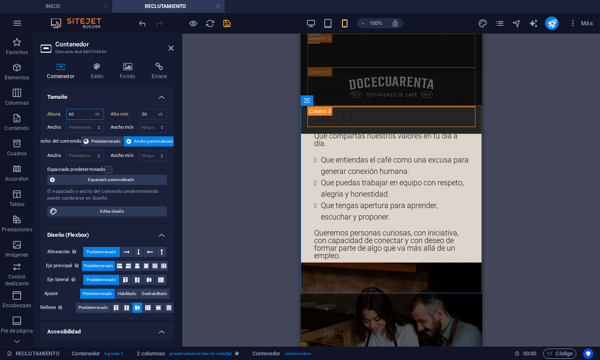
click at [79, 113] on input "60" at bounding box center [85, 114] width 37 height 10
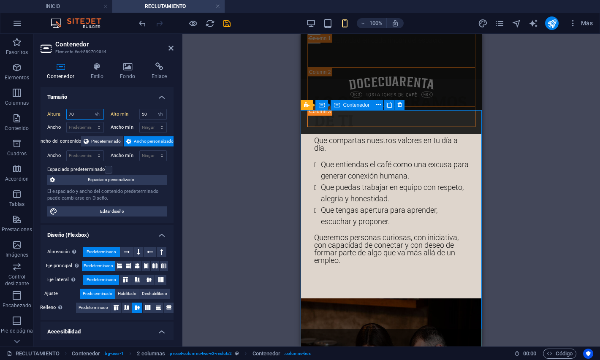
scroll to position [2899, 0]
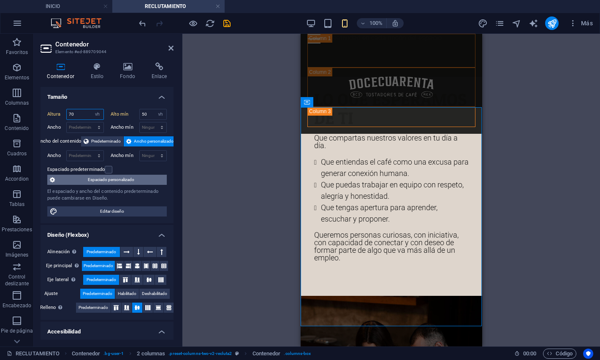
type input "70"
click at [152, 178] on span "Espaciado personalizado" at bounding box center [110, 180] width 107 height 10
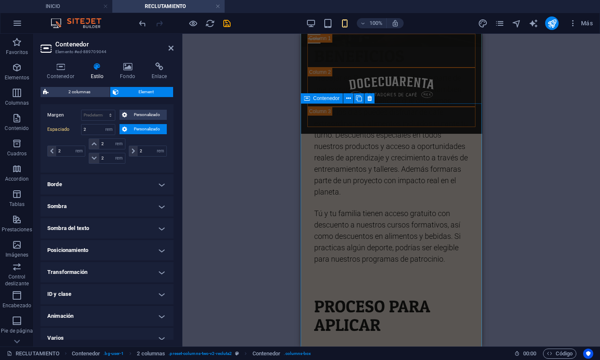
scroll to position [3790, 0]
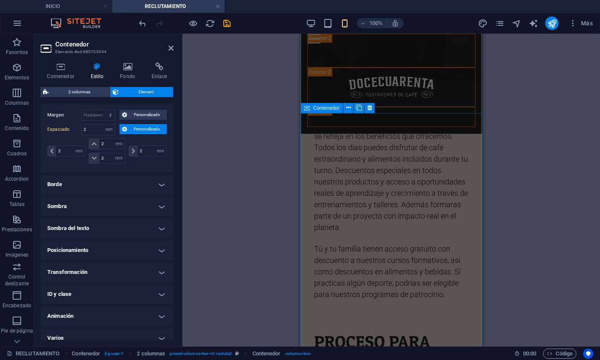
click at [310, 123] on div "BENEFICIOS Trabajar en DoceCuarenta es forma parte de una comunidad con propósi…" at bounding box center [391, 207] width 182 height 251
select select "vh"
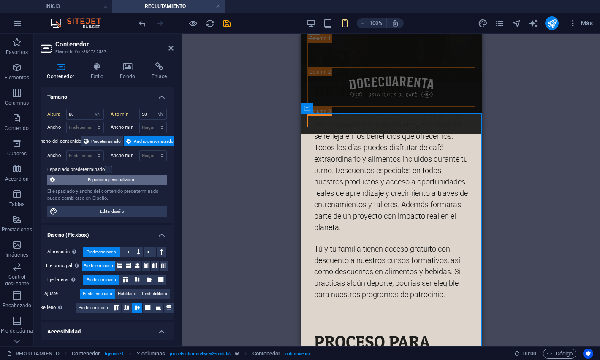
click at [105, 179] on span "Espaciado personalizado" at bounding box center [110, 180] width 107 height 10
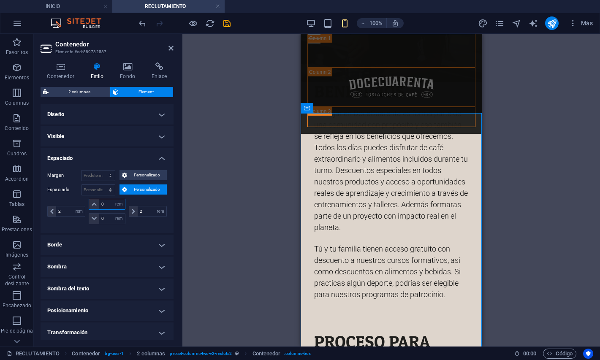
click at [108, 206] on input "0" at bounding box center [111, 204] width 25 height 10
type input "2"
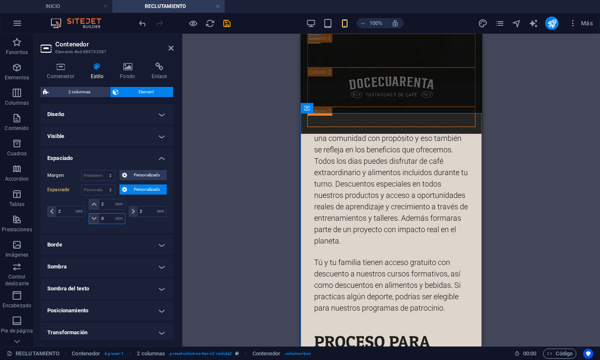
click at [106, 221] on input "0" at bounding box center [111, 219] width 25 height 10
type input "2"
click at [106, 221] on input "2" at bounding box center [111, 219] width 25 height 10
select select "rem"
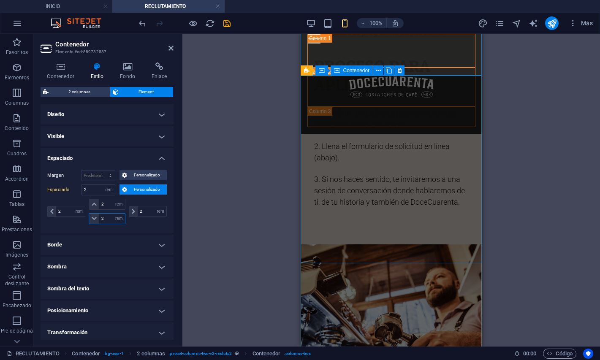
scroll to position [4063, 0]
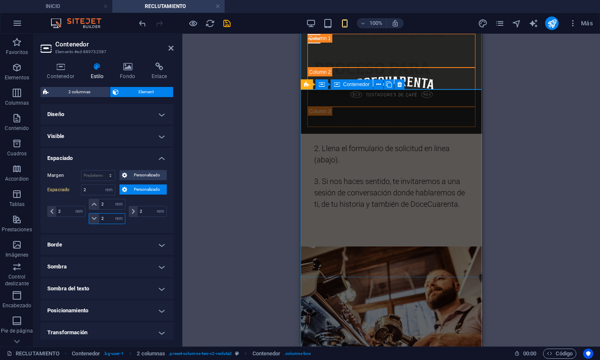
type input "2"
click at [308, 103] on div "PROCESO PARA APLICAR 1. [PERSON_NAME] esta página completa y conéctate con lo q…" at bounding box center [391, 153] width 182 height 188
select select "vh"
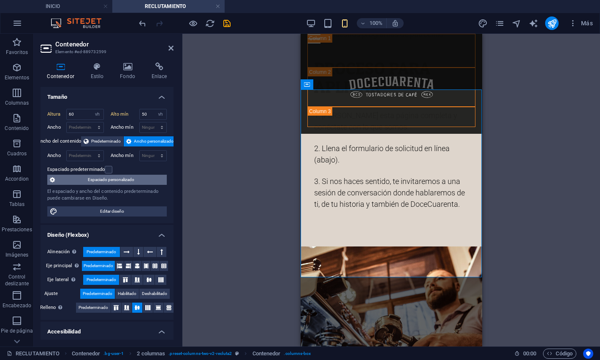
click at [126, 180] on span "Espaciado personalizado" at bounding box center [110, 180] width 107 height 10
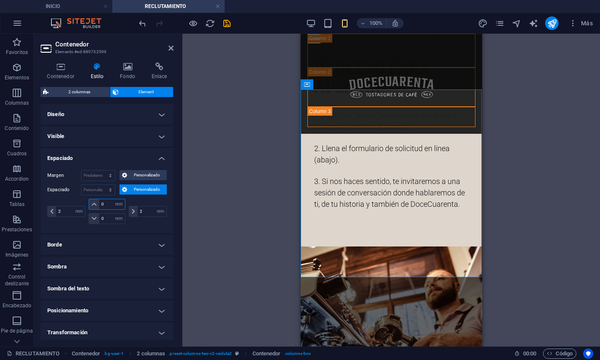
click at [107, 205] on input "0" at bounding box center [111, 204] width 25 height 10
click at [107, 205] on input "2" at bounding box center [111, 204] width 25 height 10
type input "2"
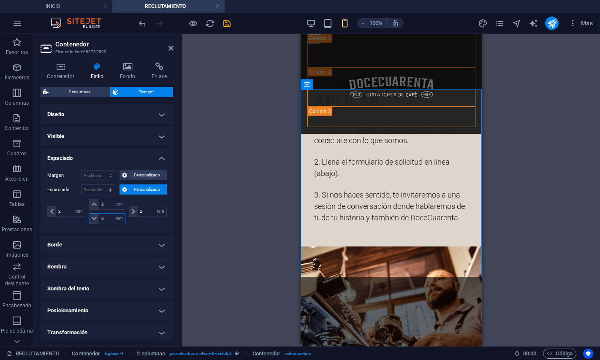
click at [107, 217] on input "0" at bounding box center [111, 219] width 25 height 10
type input "2"
click at [107, 217] on input "2" at bounding box center [111, 219] width 25 height 10
select select "rem"
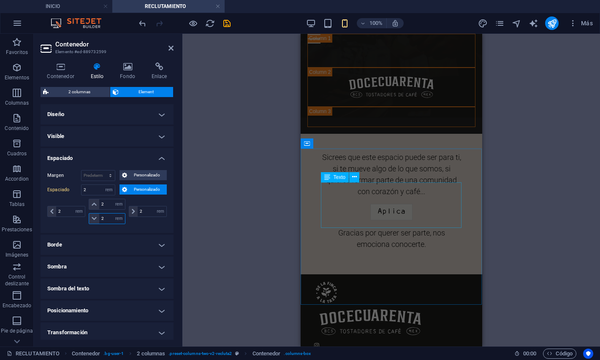
scroll to position [4375, 0]
type input "2"
click at [310, 230] on div "Si crees que este espacio puede ser para ti, si te mueve algo de lo que somos, …" at bounding box center [391, 195] width 182 height 157
select select "rem"
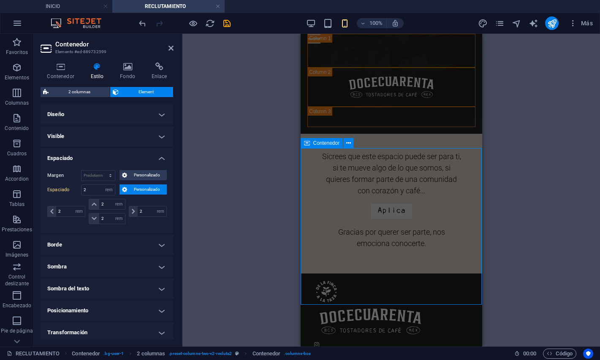
select select "rem"
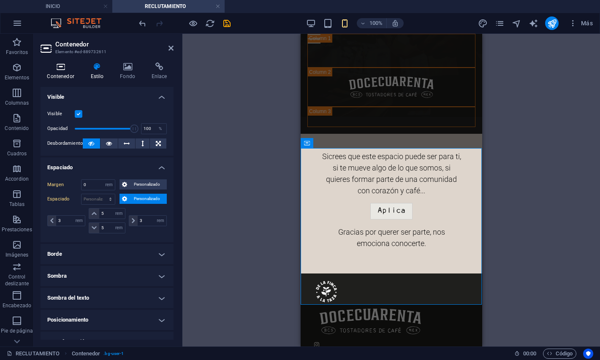
click at [56, 80] on h4 "Contenedor" at bounding box center [63, 72] width 44 height 18
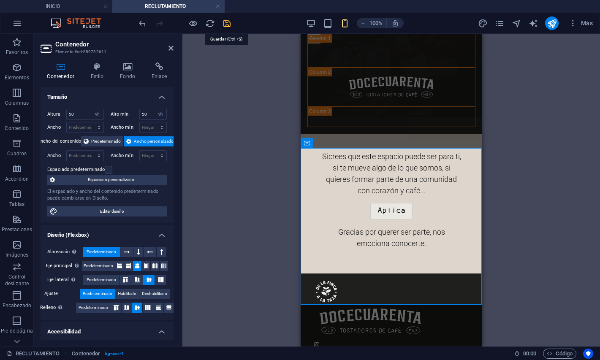
click at [230, 23] on icon "save" at bounding box center [227, 24] width 10 height 10
